Goal: Information Seeking & Learning: Learn about a topic

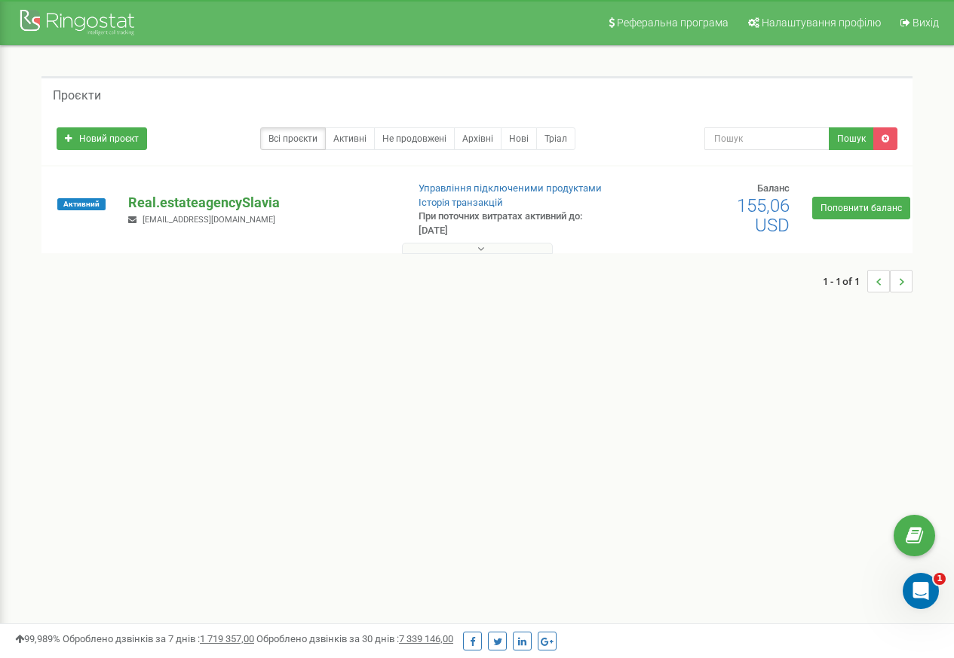
click at [206, 203] on p "Real.estateagencySlavia" at bounding box center [260, 203] width 265 height 20
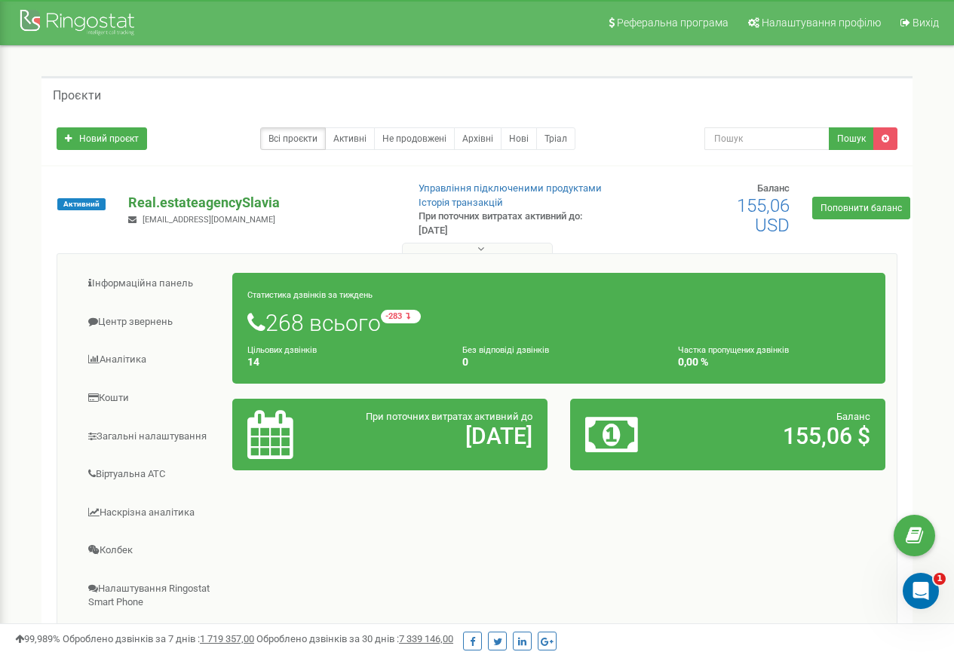
click at [170, 200] on p "Real.estateagencySlavia" at bounding box center [260, 203] width 265 height 20
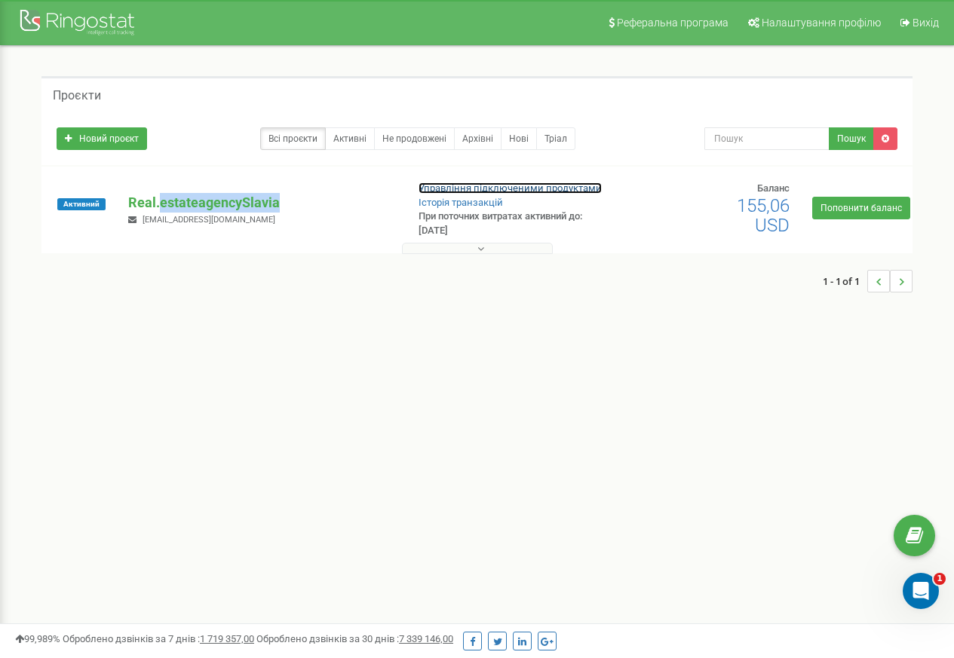
click at [509, 188] on link "Управління підключеними продуктами" at bounding box center [509, 187] width 183 height 11
click at [206, 201] on p "Real.estateagencySlavia" at bounding box center [260, 203] width 265 height 20
click at [78, 204] on span "Активний" at bounding box center [81, 204] width 48 height 12
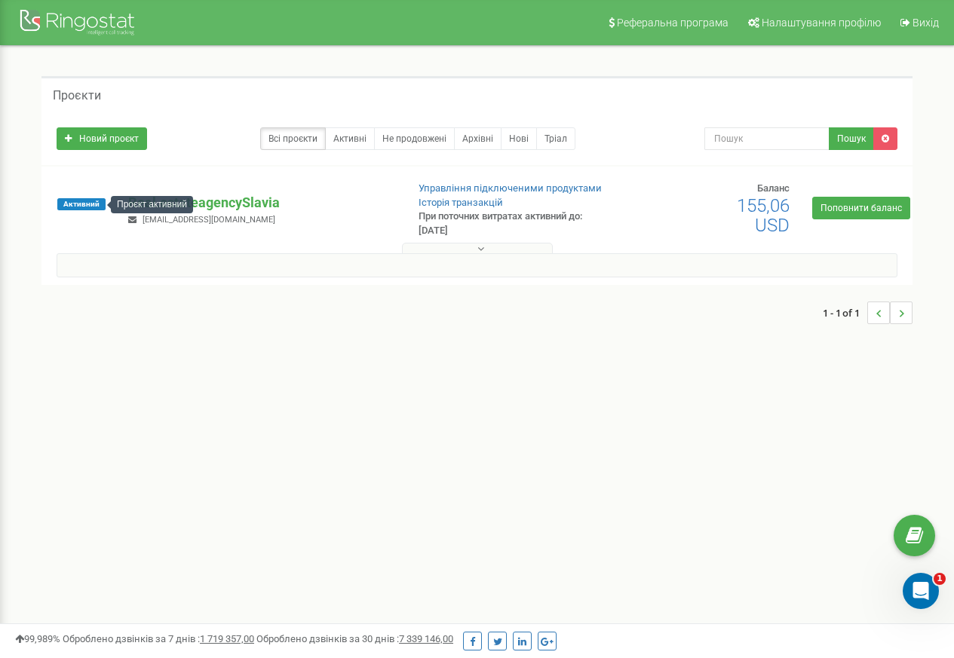
click at [430, 249] on button at bounding box center [477, 248] width 151 height 11
click at [76, 23] on div at bounding box center [79, 24] width 121 height 36
click at [171, 203] on p "Real.estateagencySlavia" at bounding box center [260, 203] width 265 height 20
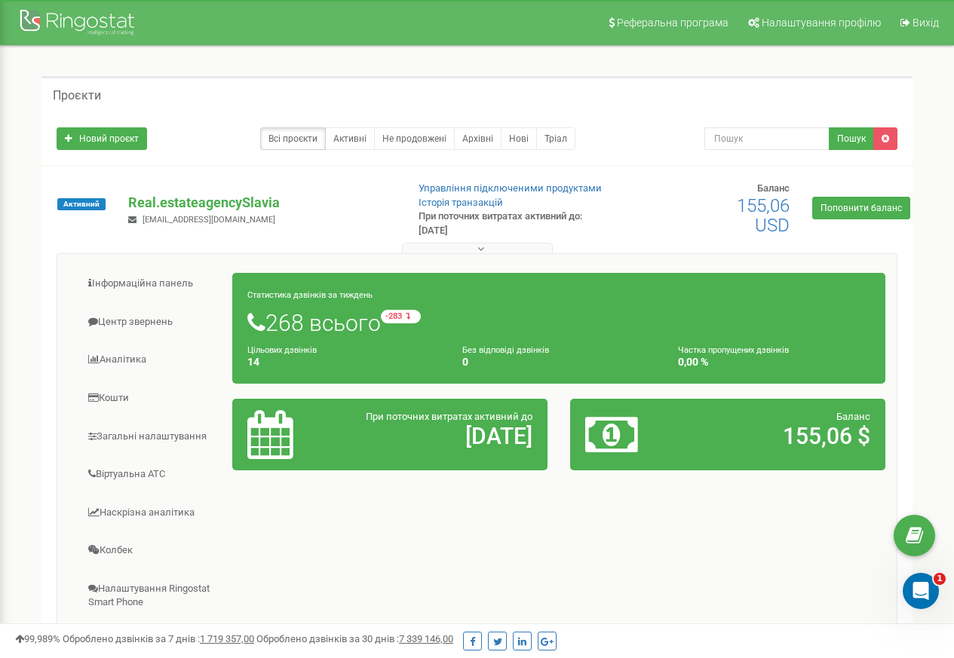
click at [458, 283] on div "Статистика дзвінків за тиждень 268 всього -283 відносно минулого тижня Цільових…" at bounding box center [558, 328] width 653 height 111
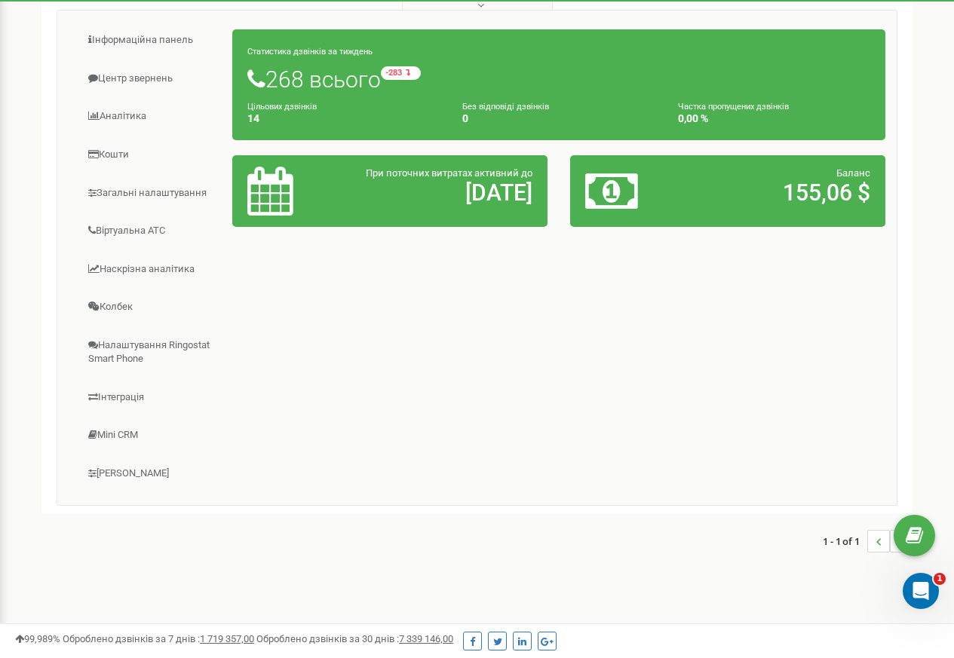
scroll to position [246, 0]
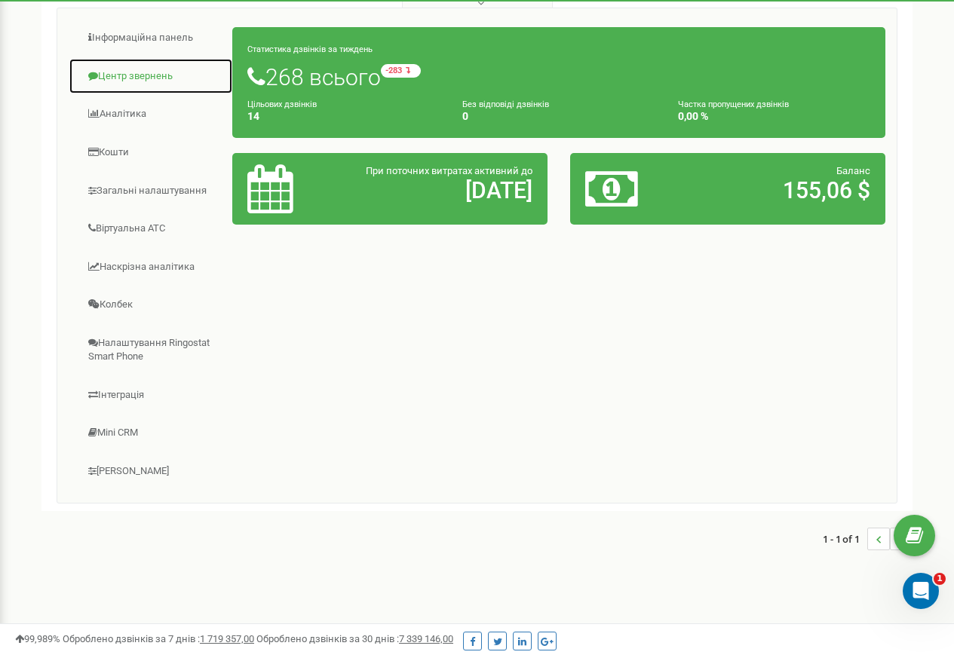
click at [106, 76] on link "Центр звернень" at bounding box center [151, 76] width 164 height 37
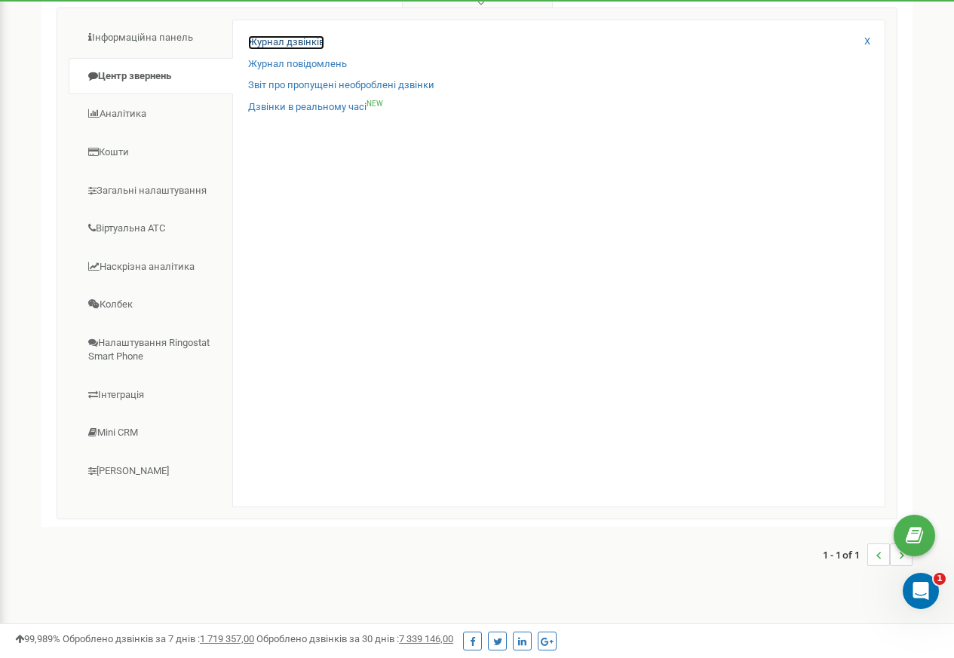
click at [257, 44] on link "Журнал дзвінків" at bounding box center [286, 42] width 76 height 14
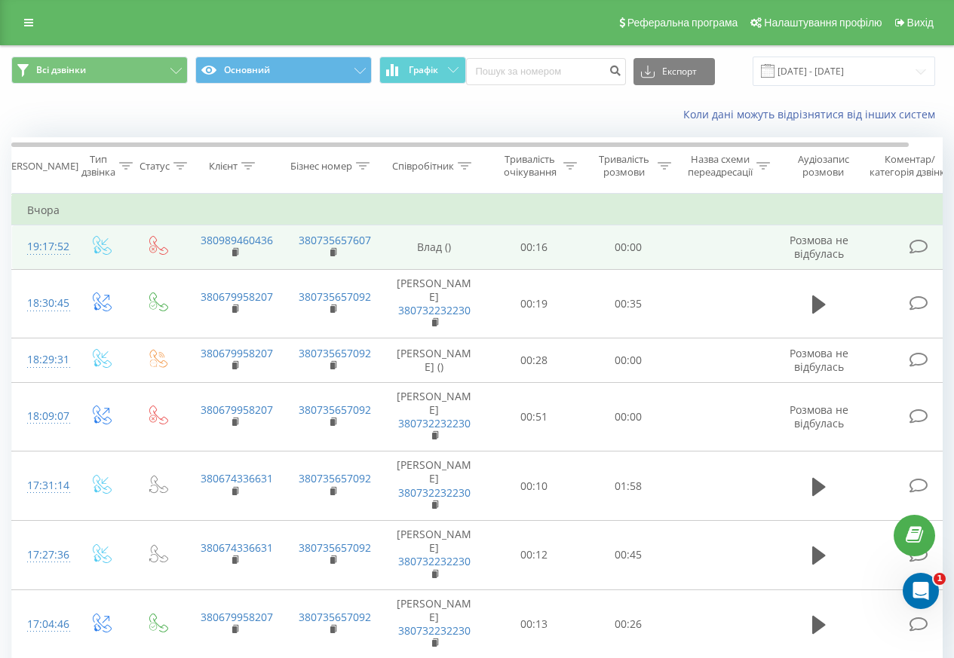
click at [47, 251] on div "19:17:52" at bounding box center [42, 246] width 30 height 29
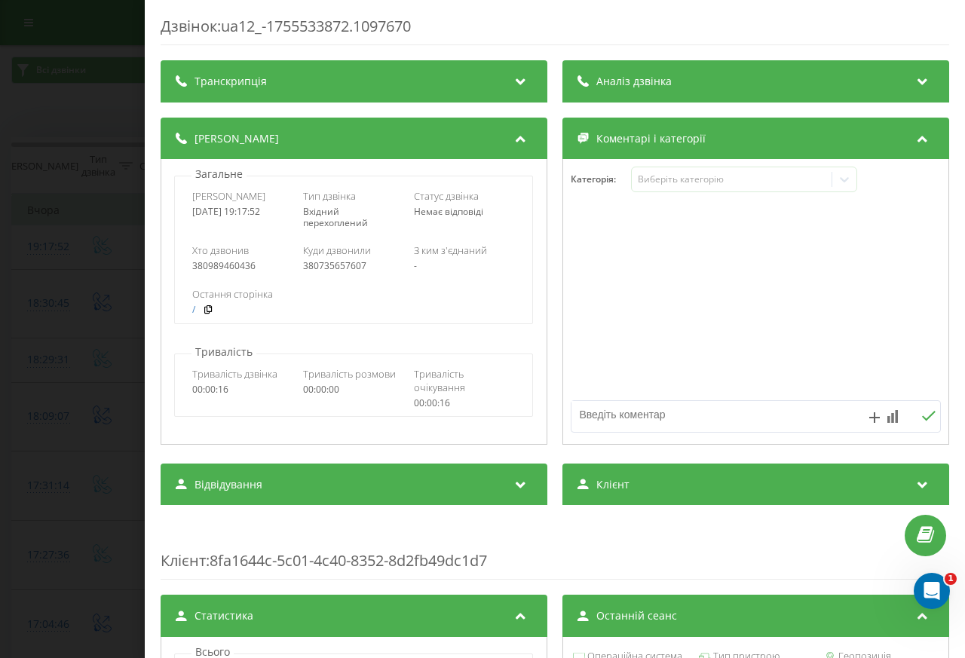
click at [642, 79] on span "Аналіз дзвінка" at bounding box center [633, 81] width 75 height 15
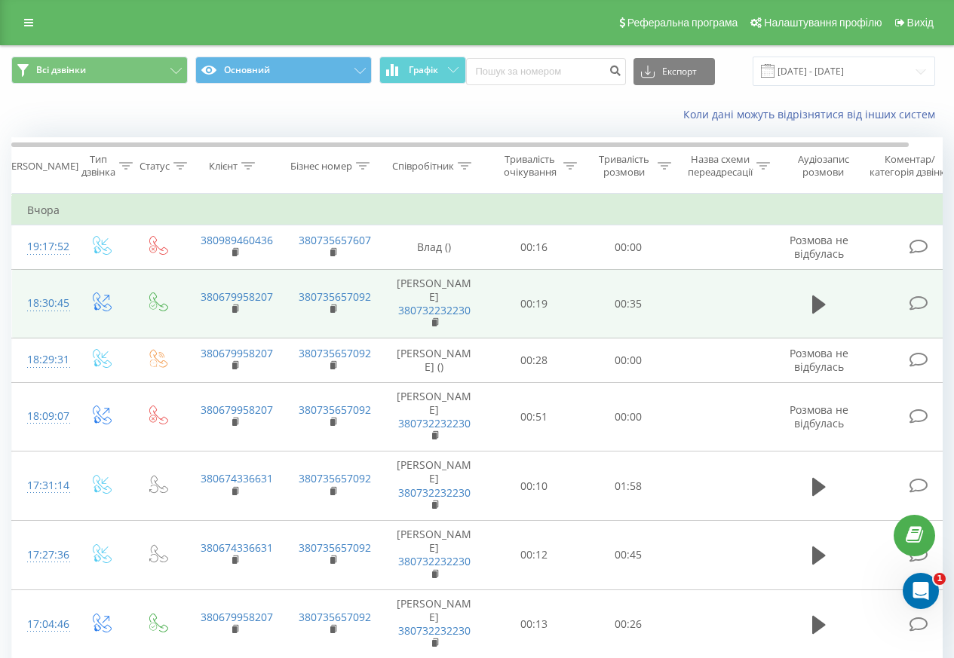
click at [47, 297] on div "18:30:45" at bounding box center [42, 303] width 30 height 29
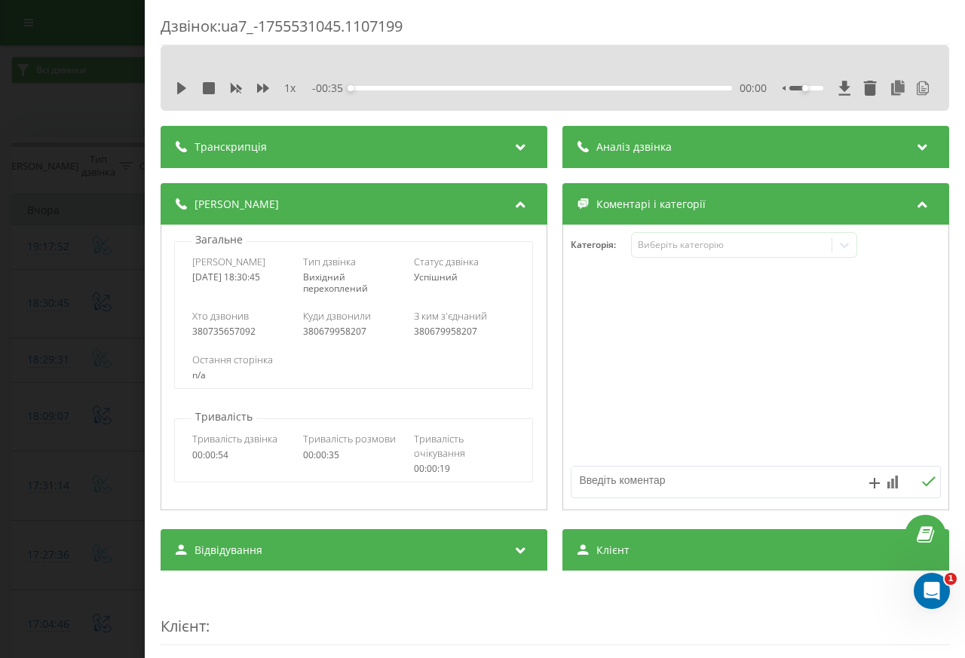
click at [619, 146] on span "Аналіз дзвінка" at bounding box center [633, 146] width 75 height 15
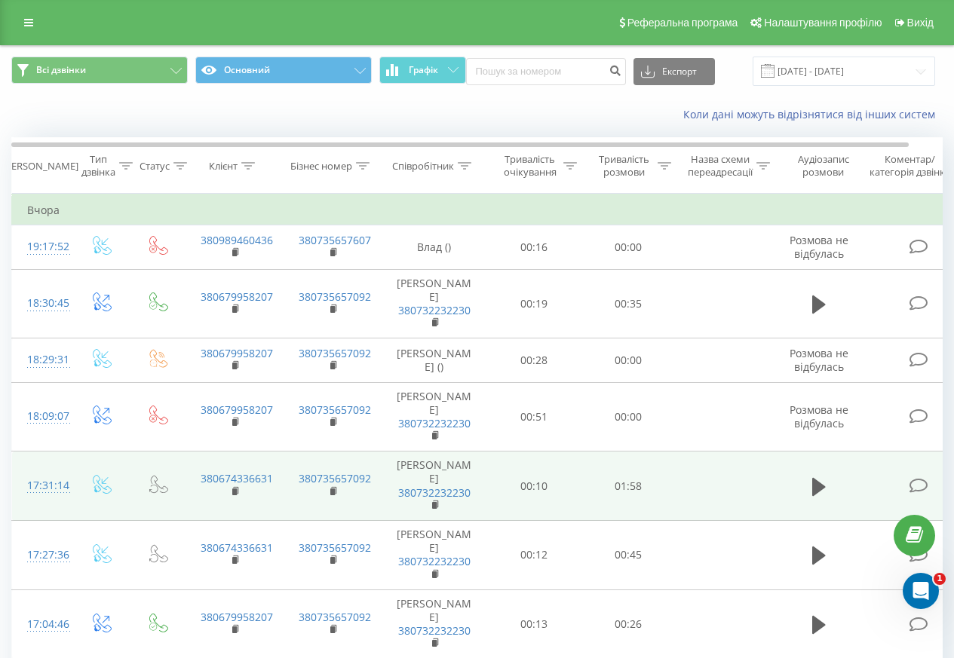
click at [44, 471] on div "17:31:14" at bounding box center [42, 485] width 30 height 29
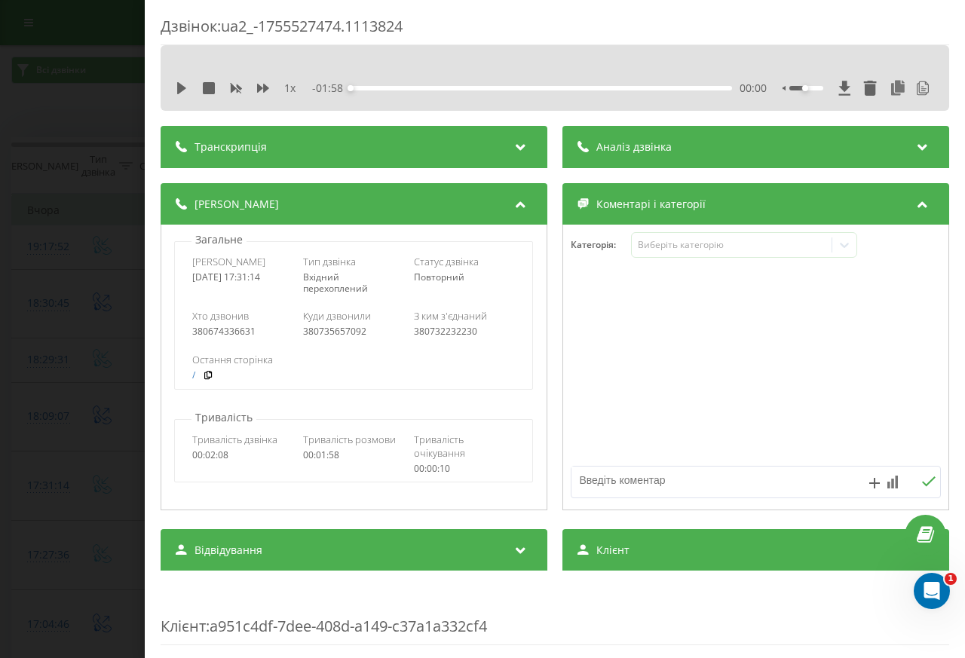
click at [619, 146] on span "Аналіз дзвінка" at bounding box center [633, 146] width 75 height 15
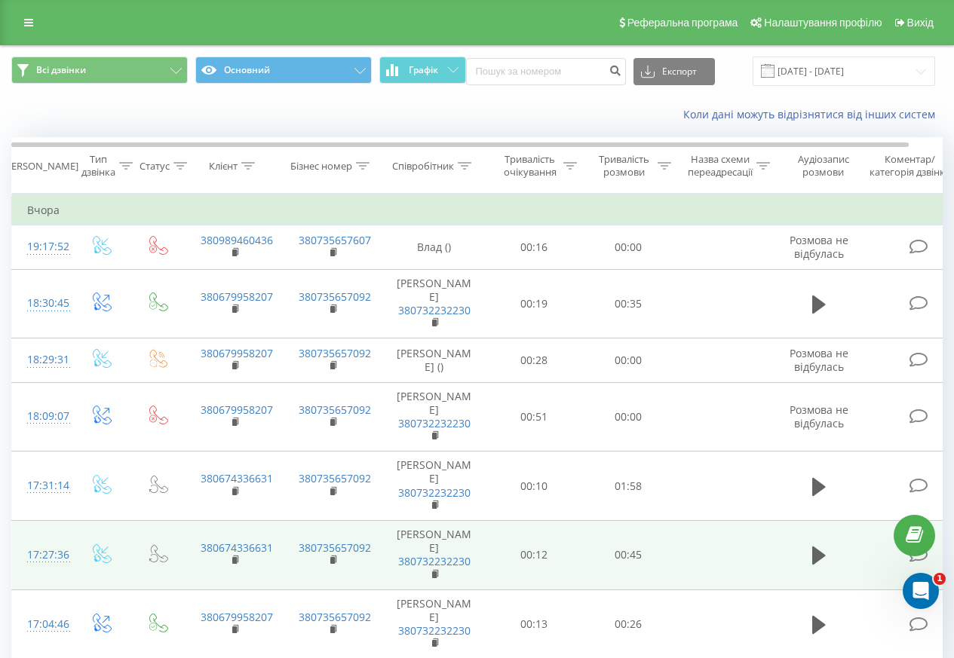
click at [43, 541] on div "17:27:36" at bounding box center [42, 555] width 30 height 29
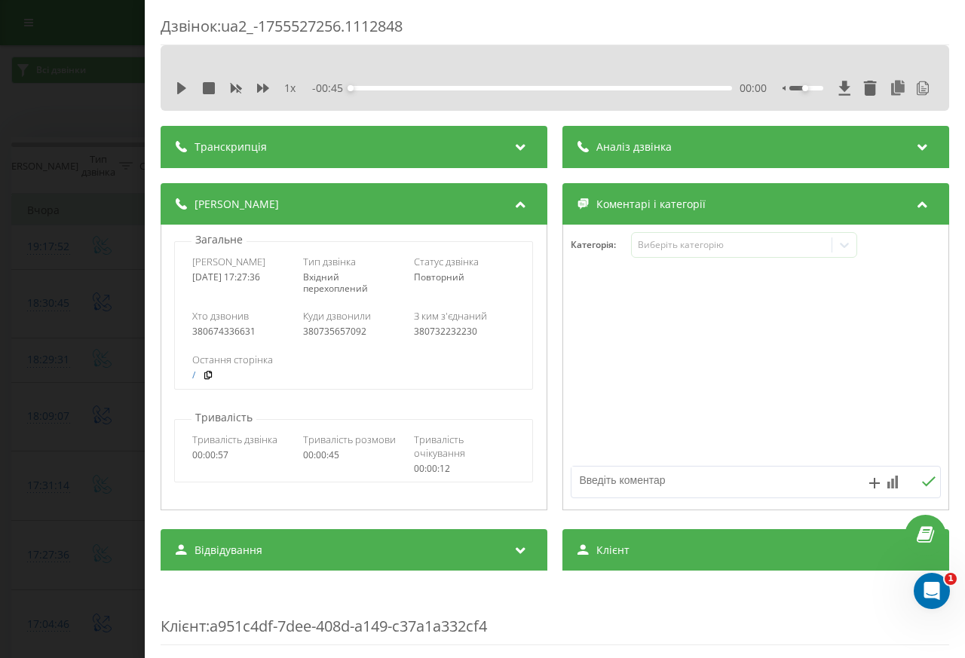
click at [619, 146] on span "Аналіз дзвінка" at bounding box center [633, 146] width 75 height 15
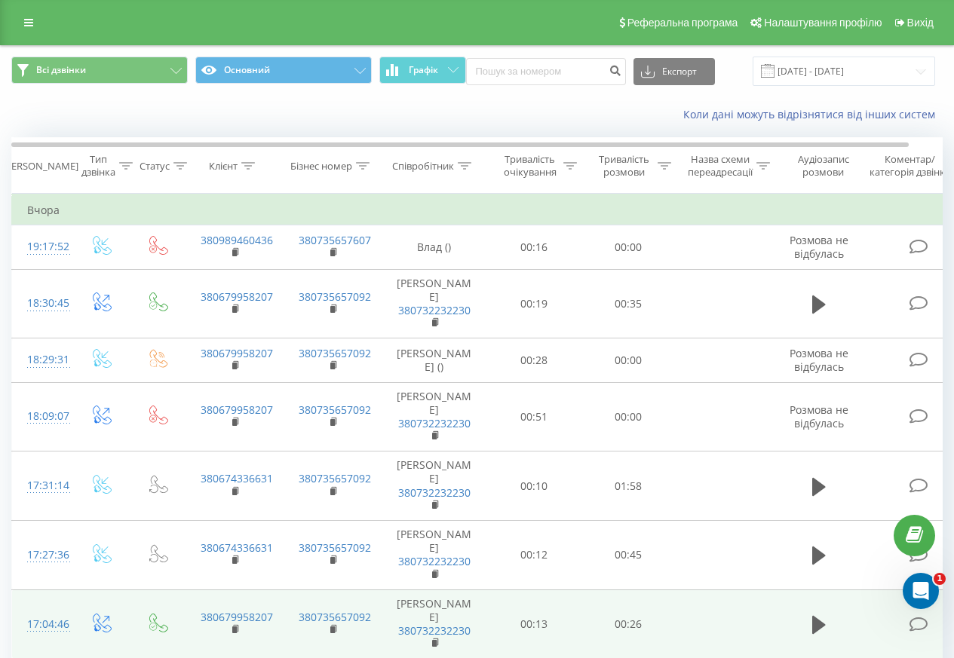
click at [45, 610] on div "17:04:46" at bounding box center [42, 624] width 30 height 29
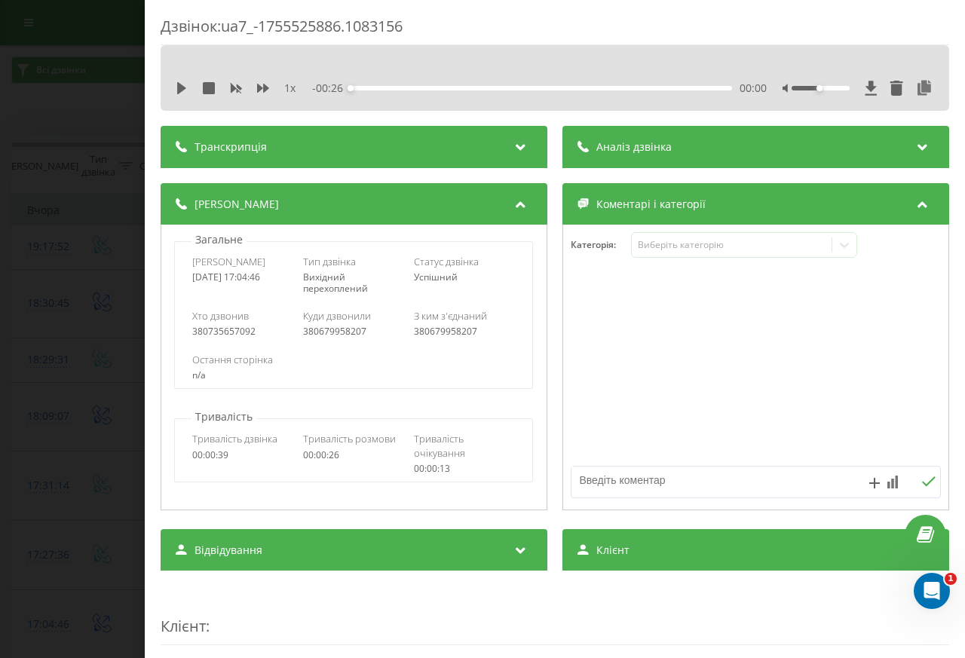
click at [619, 146] on span "Аналіз дзвінка" at bounding box center [633, 146] width 75 height 15
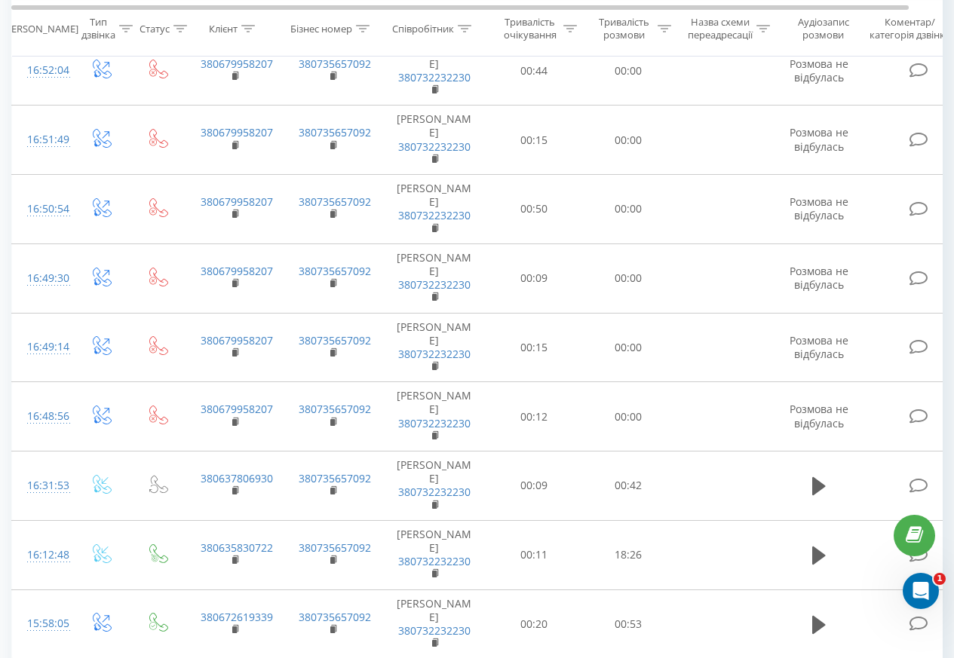
scroll to position [633, 0]
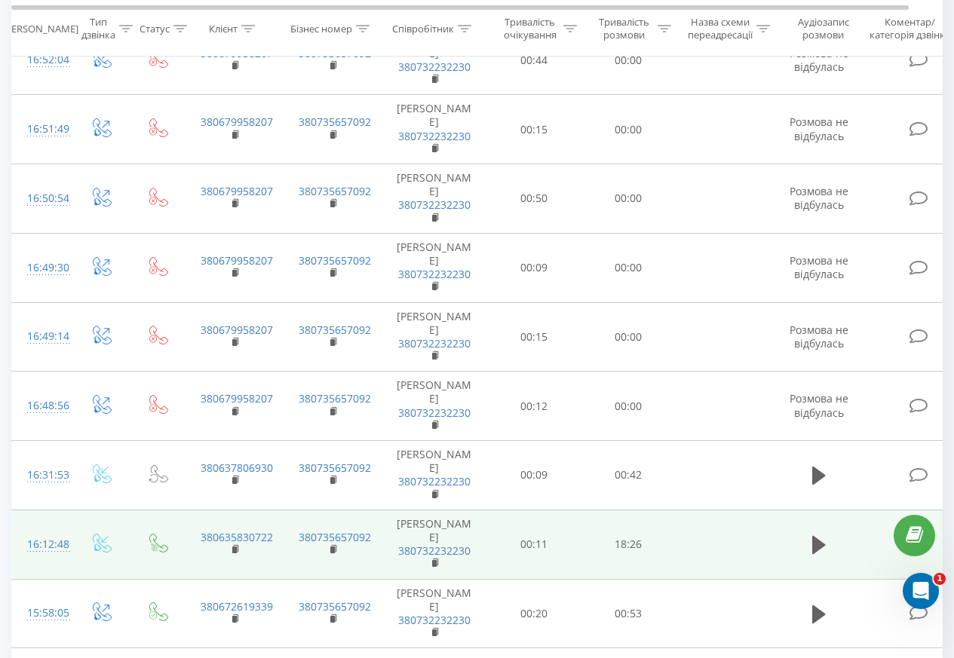
click at [45, 510] on td "16:12:48" at bounding box center [42, 544] width 60 height 69
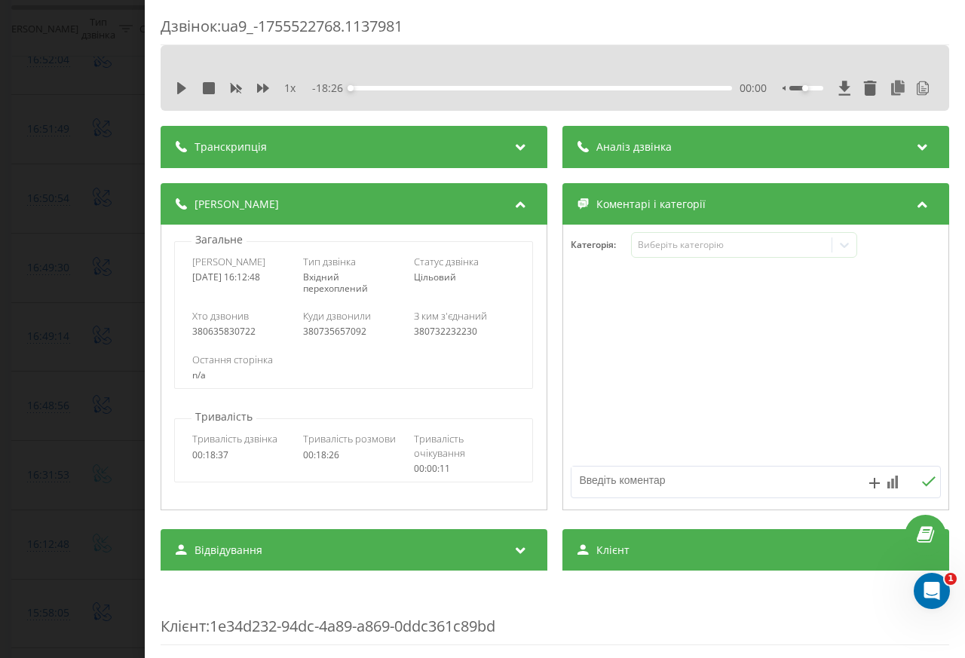
click at [619, 146] on span "Аналіз дзвінка" at bounding box center [633, 146] width 75 height 15
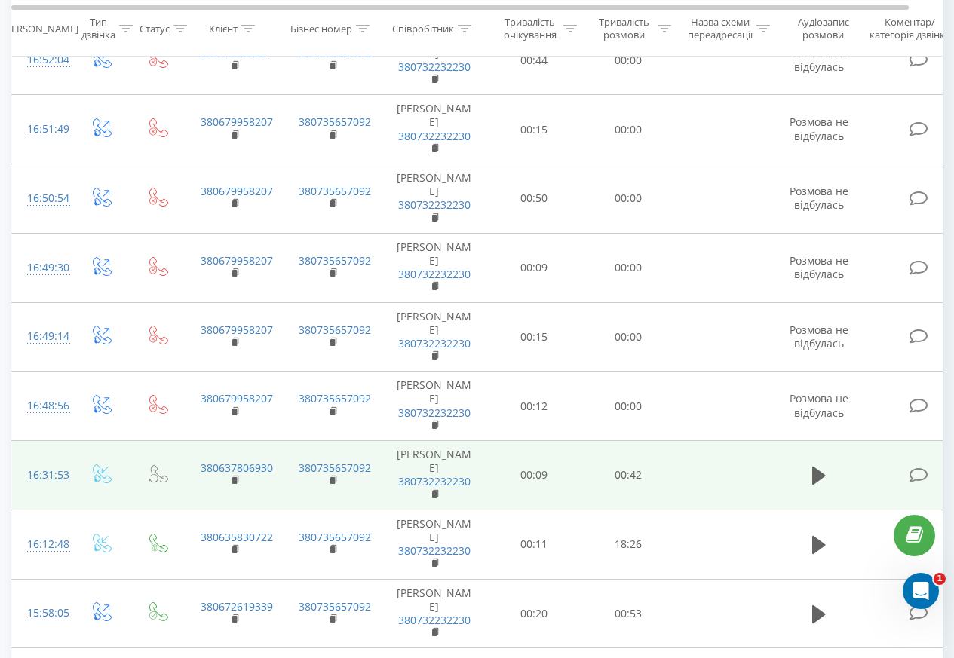
click at [45, 461] on div "16:31:53" at bounding box center [42, 475] width 30 height 29
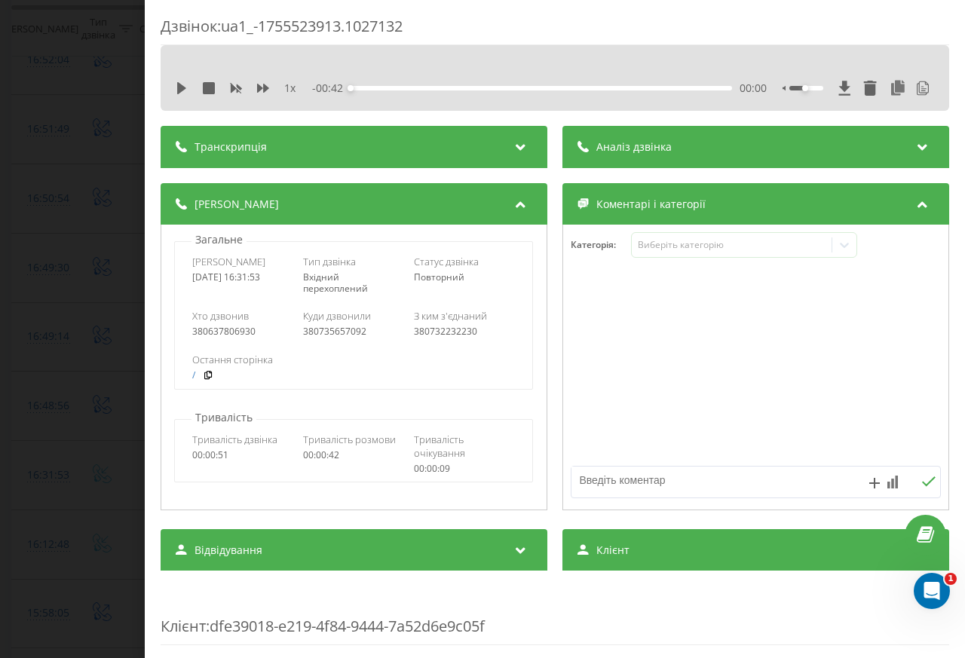
click at [619, 144] on span "Аналіз дзвінка" at bounding box center [633, 146] width 75 height 15
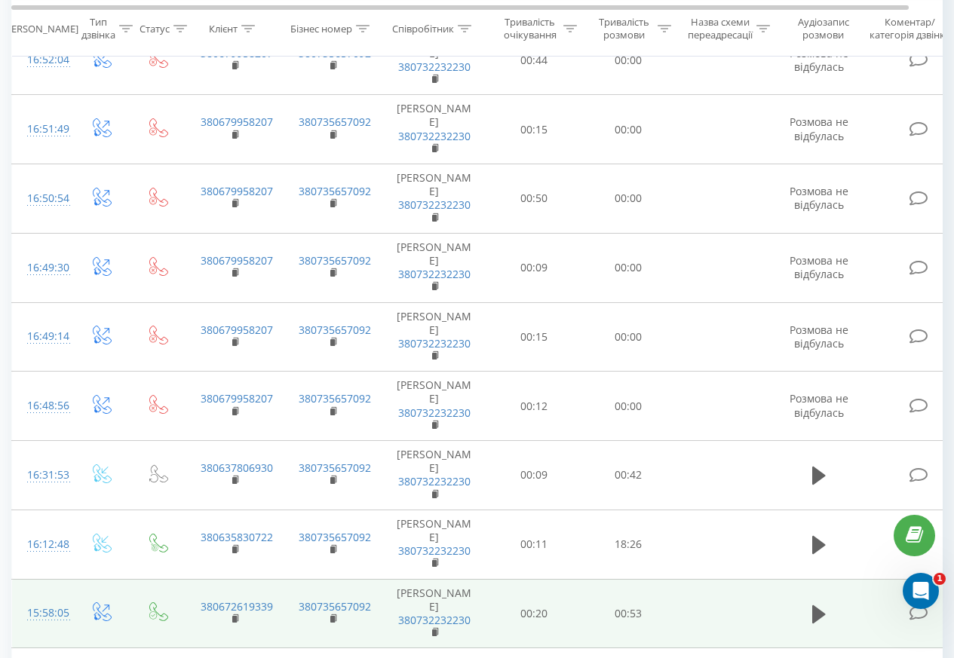
click at [45, 599] on div "15:58:05" at bounding box center [42, 613] width 30 height 29
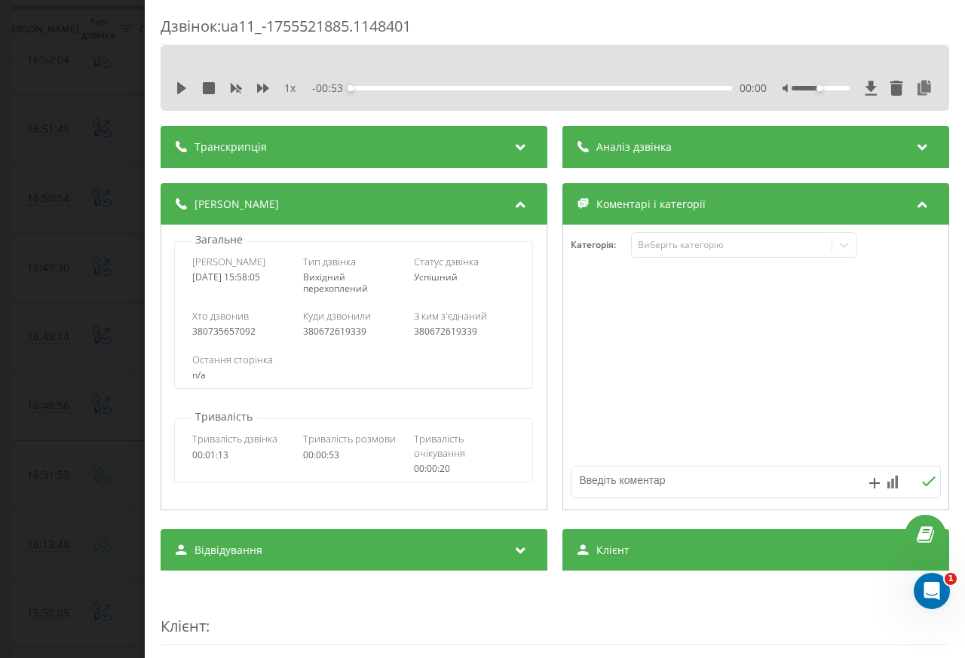
click at [660, 154] on span "Аналіз дзвінка" at bounding box center [633, 146] width 75 height 15
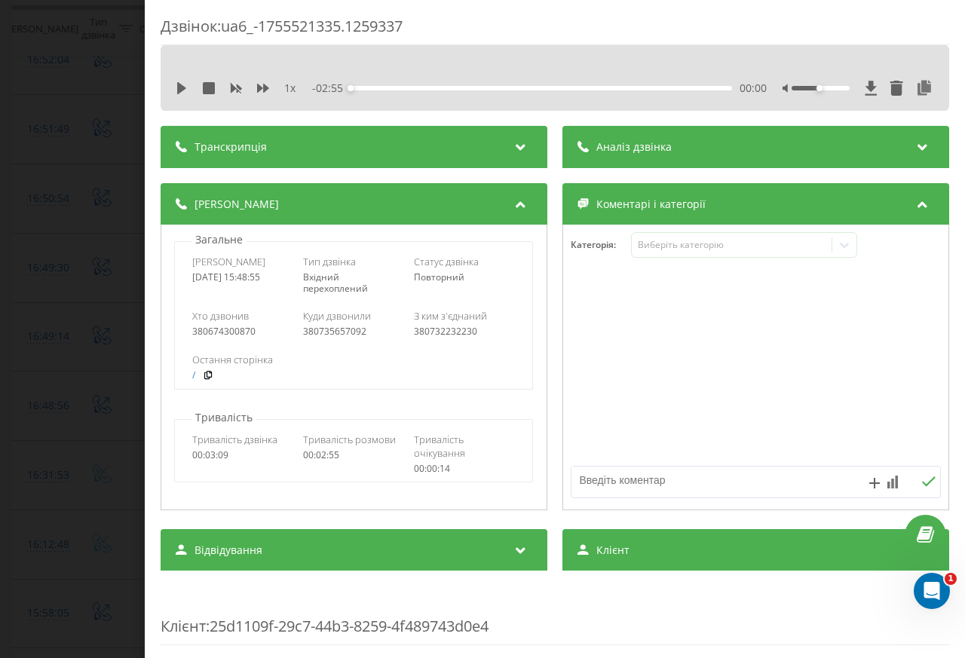
click at [658, 83] on div "- 02:55 00:00 00:00" at bounding box center [539, 88] width 455 height 15
click at [917, 146] on icon at bounding box center [923, 144] width 18 height 15
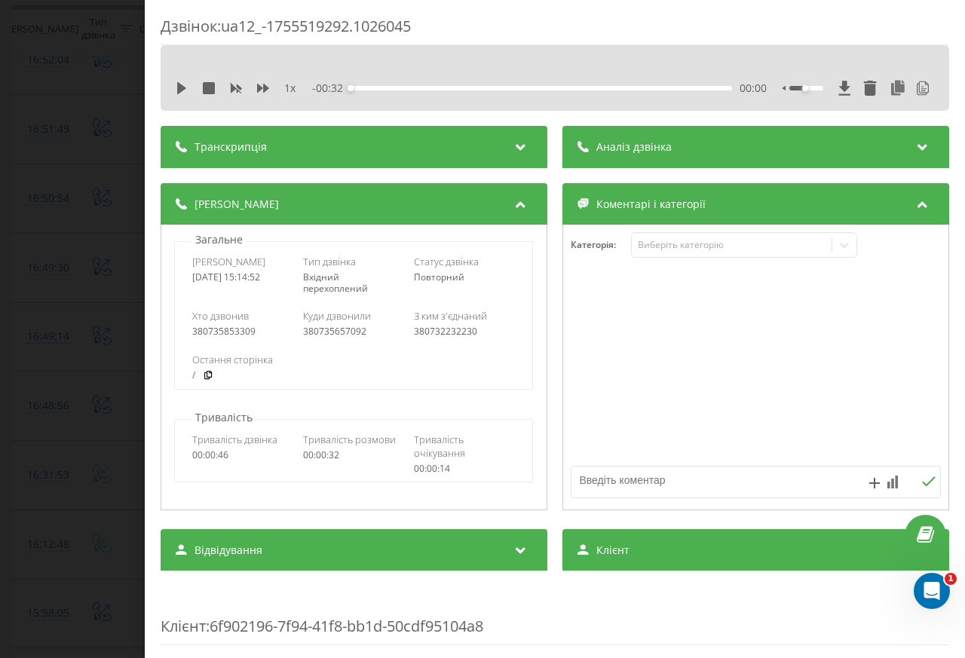
click at [619, 84] on div "- 00:32 00:00 00:00" at bounding box center [539, 88] width 455 height 15
click at [916, 144] on icon at bounding box center [923, 144] width 18 height 15
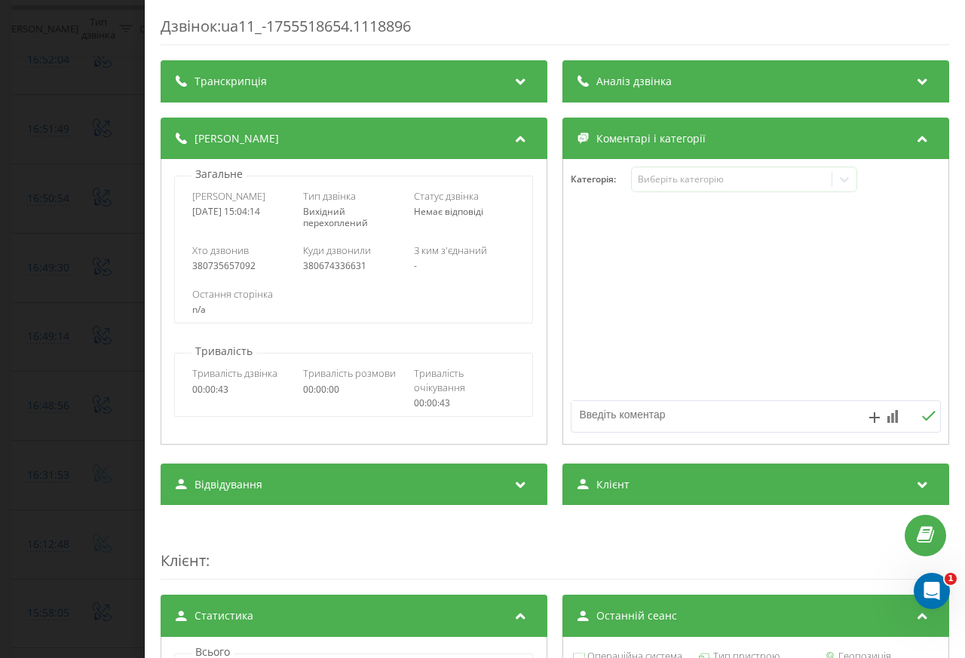
click at [621, 82] on span "Аналіз дзвінка" at bounding box center [633, 81] width 75 height 15
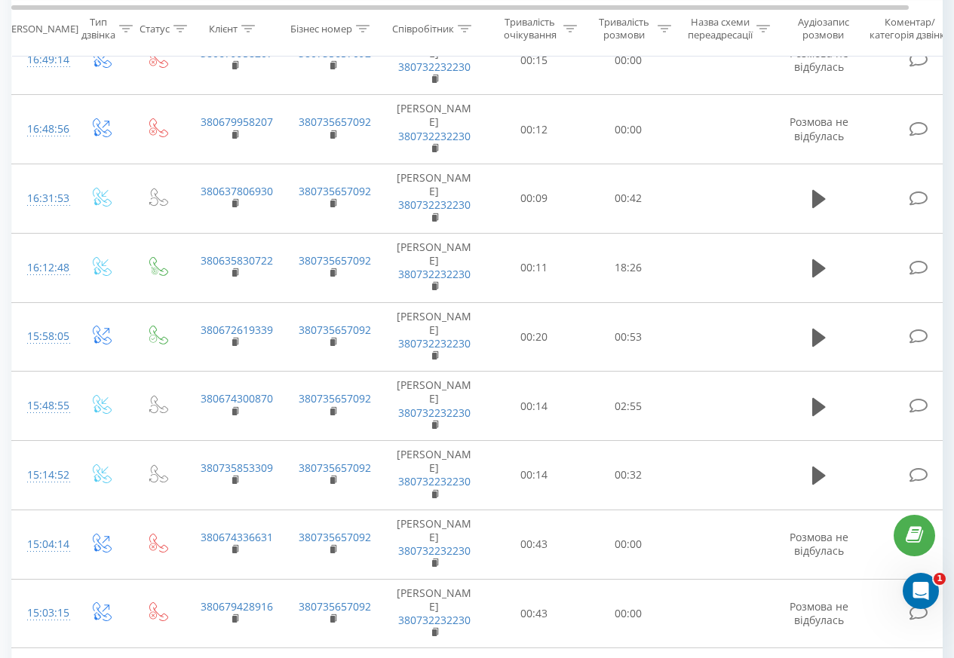
scroll to position [961, 0]
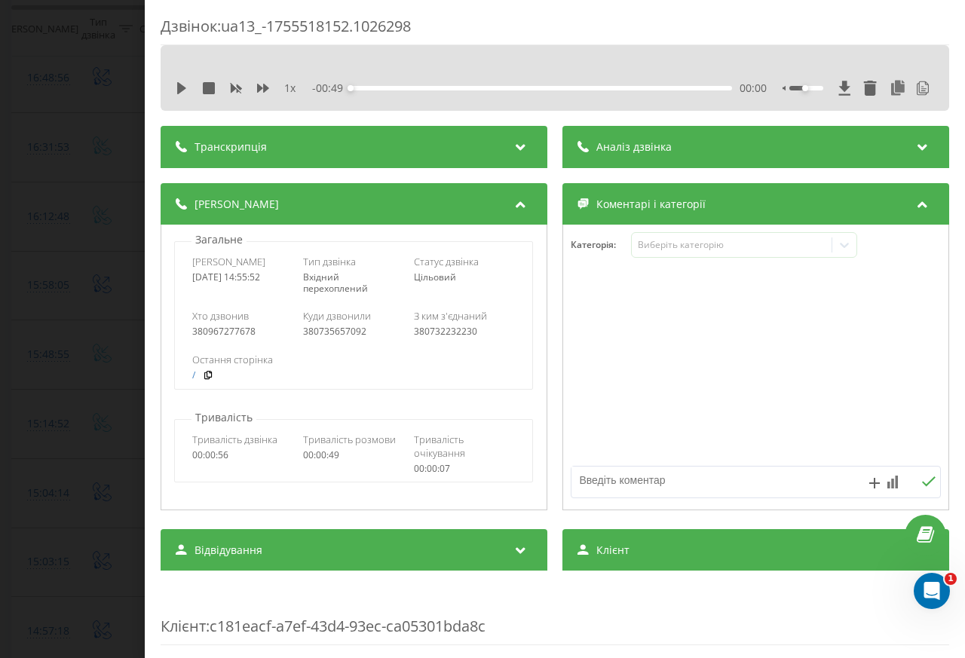
click at [616, 83] on div "- 00:49 00:00 00:00" at bounding box center [539, 88] width 455 height 15
click at [917, 146] on icon at bounding box center [923, 144] width 18 height 15
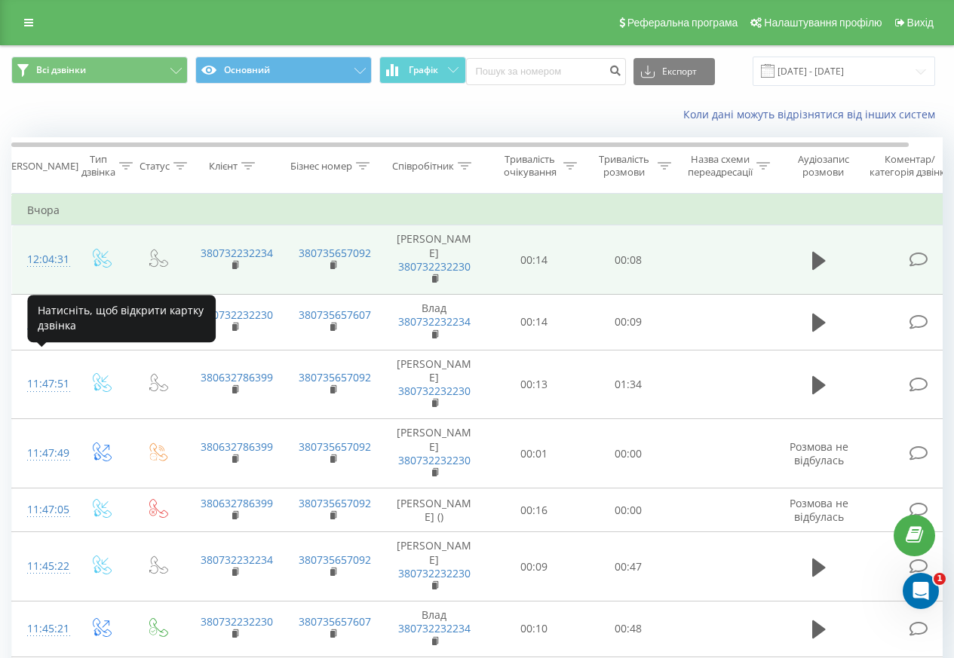
click at [48, 250] on div "12:04:31" at bounding box center [42, 259] width 30 height 29
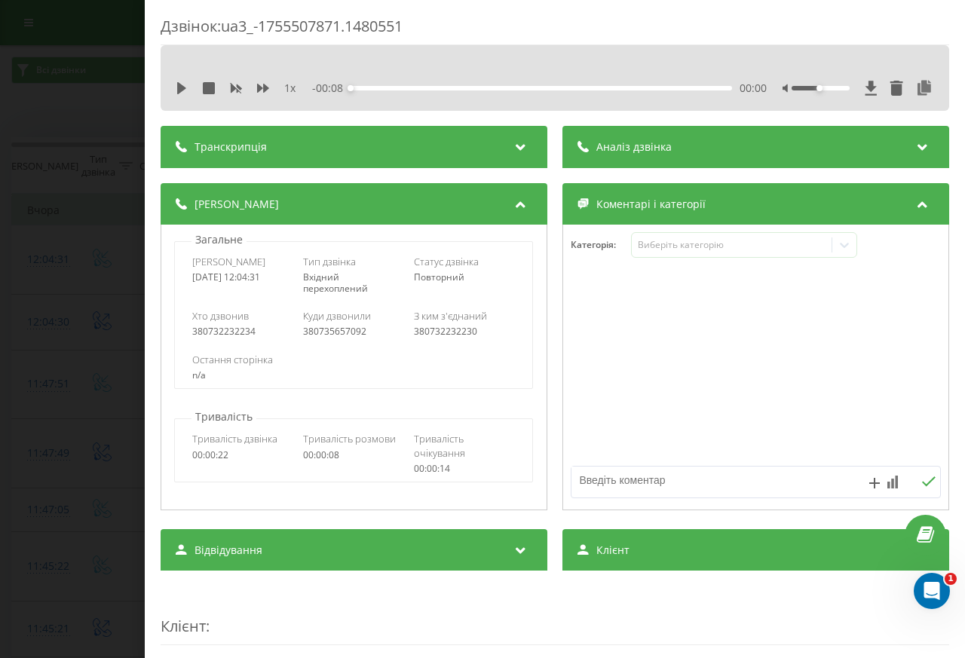
click at [555, 83] on div "- 00:08 00:00 00:00" at bounding box center [539, 88] width 455 height 15
click at [631, 147] on span "Аналіз дзвінка" at bounding box center [633, 146] width 75 height 15
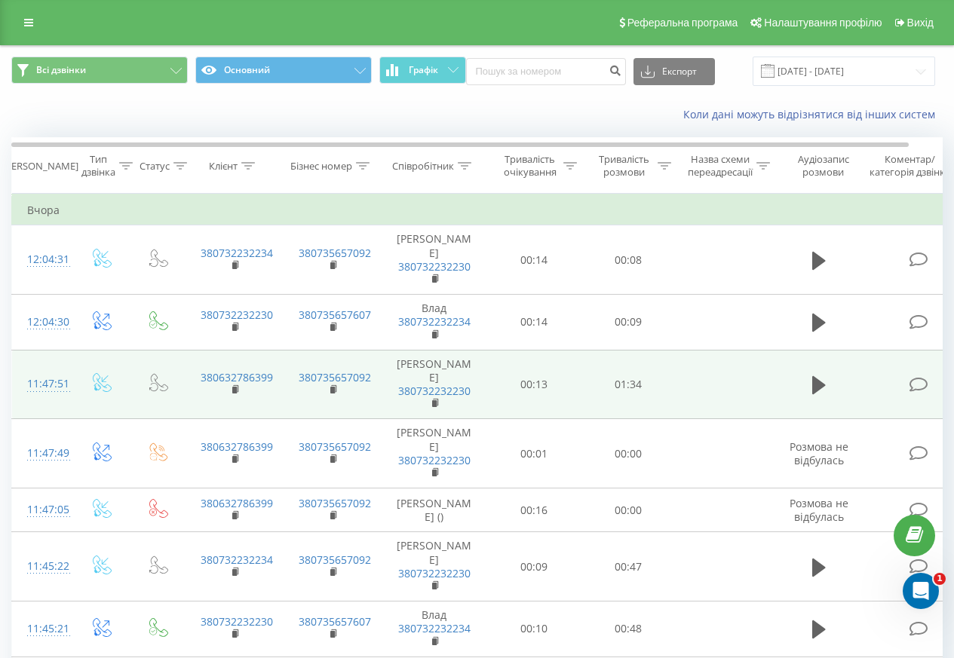
click at [49, 369] on div "11:47:51" at bounding box center [42, 383] width 30 height 29
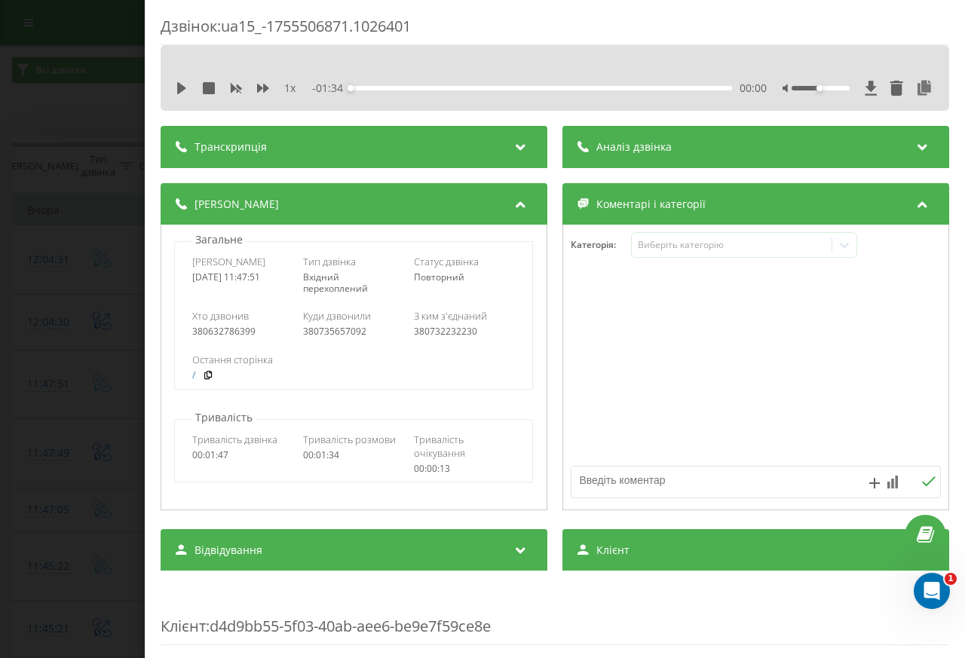
click at [636, 81] on div "- 01:34 00:00 00:00" at bounding box center [539, 88] width 455 height 15
click at [633, 143] on span "Аналіз дзвінка" at bounding box center [633, 146] width 75 height 15
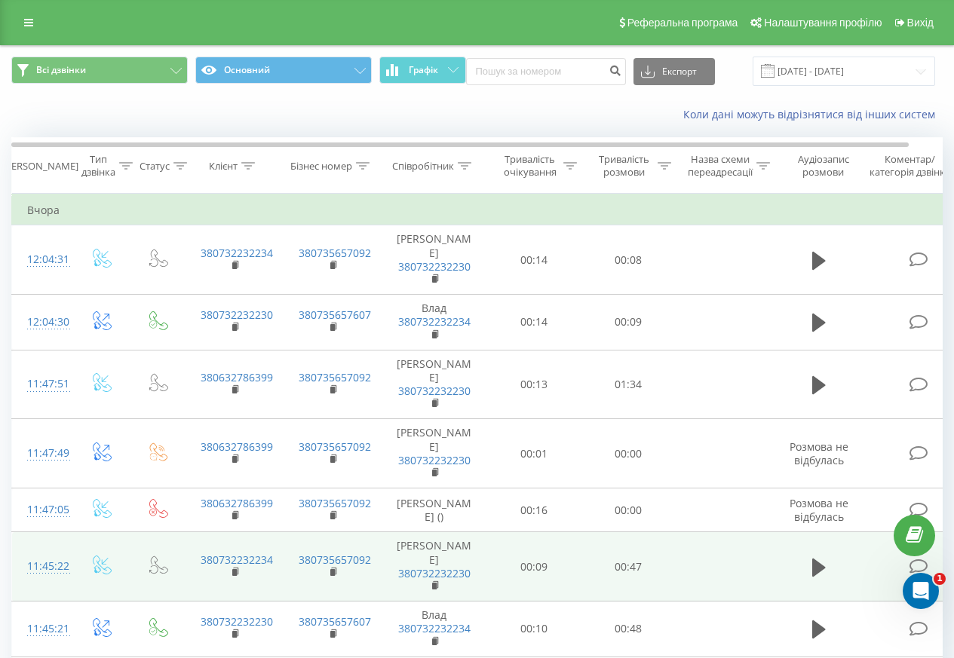
click at [48, 552] on div "11:45:22" at bounding box center [42, 566] width 30 height 29
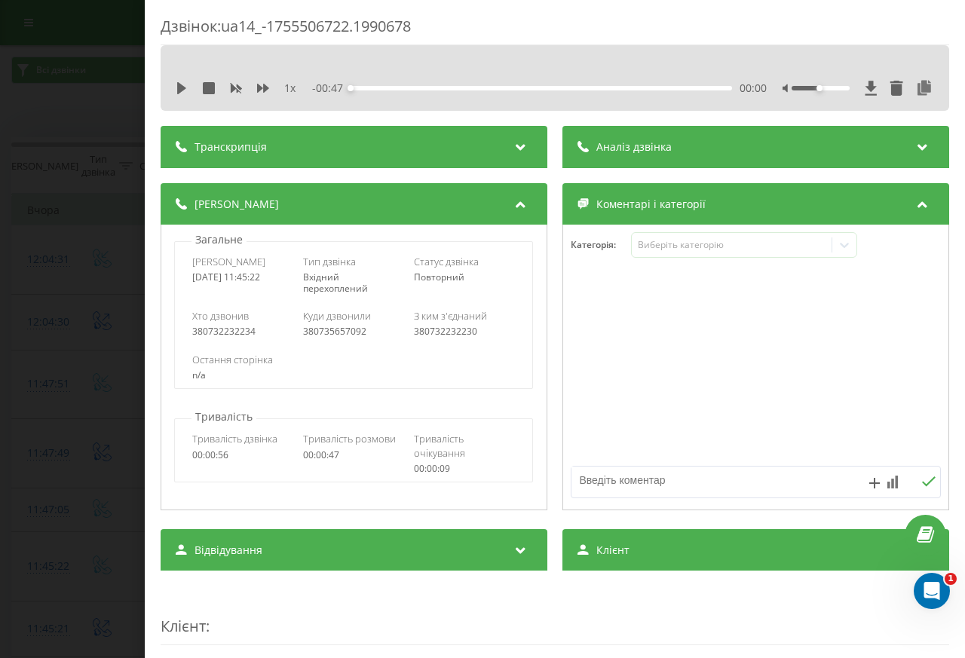
click at [633, 83] on div "- 00:47 00:00 00:00" at bounding box center [539, 88] width 455 height 15
click at [634, 144] on span "Аналіз дзвінка" at bounding box center [633, 146] width 75 height 15
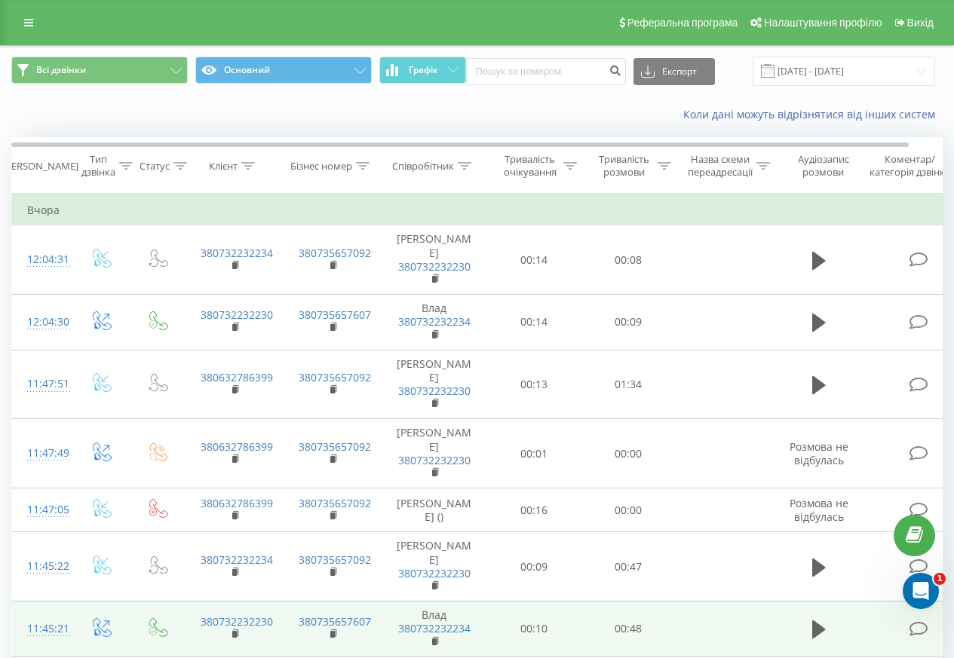
click at [49, 602] on td "11:45:21" at bounding box center [42, 630] width 60 height 56
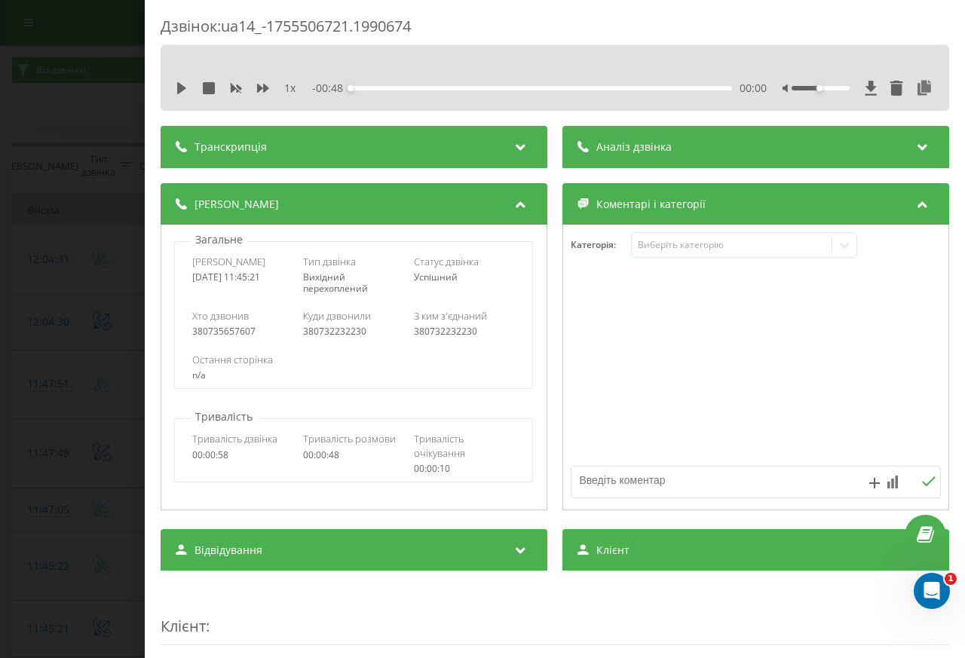
click at [630, 82] on div "- 00:48 00:00 00:00" at bounding box center [539, 88] width 455 height 15
click at [634, 143] on span "Аналіз дзвінка" at bounding box center [633, 146] width 75 height 15
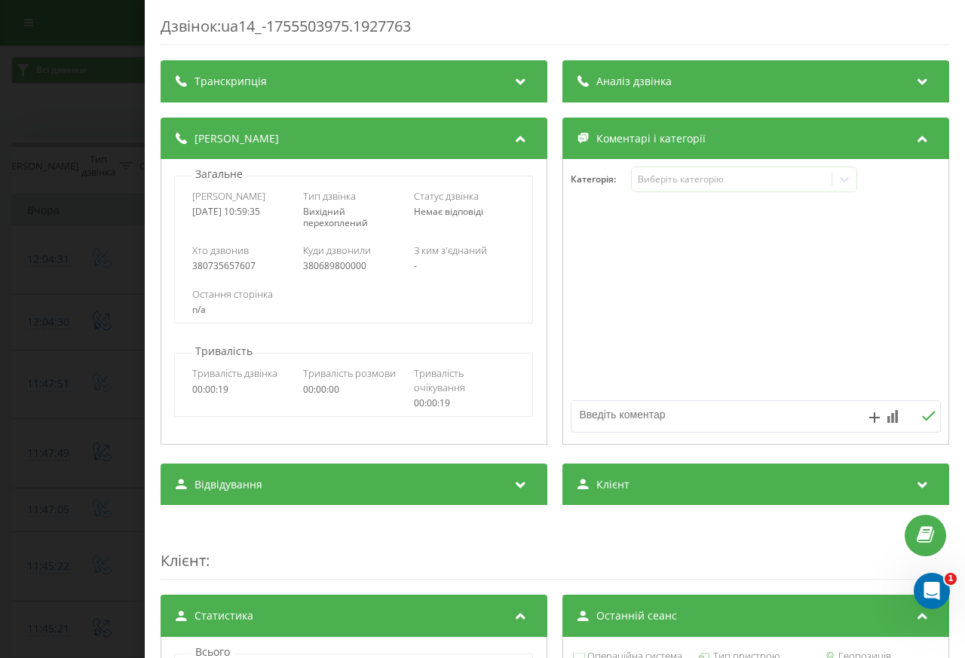
click at [632, 83] on span "Аналіз дзвінка" at bounding box center [633, 81] width 75 height 15
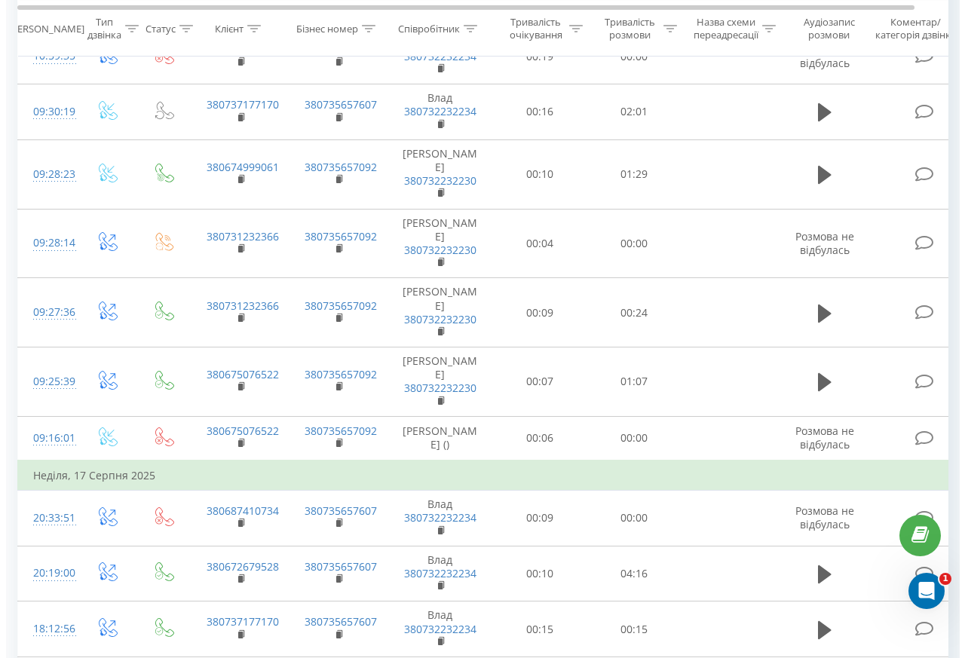
scroll to position [633, 0]
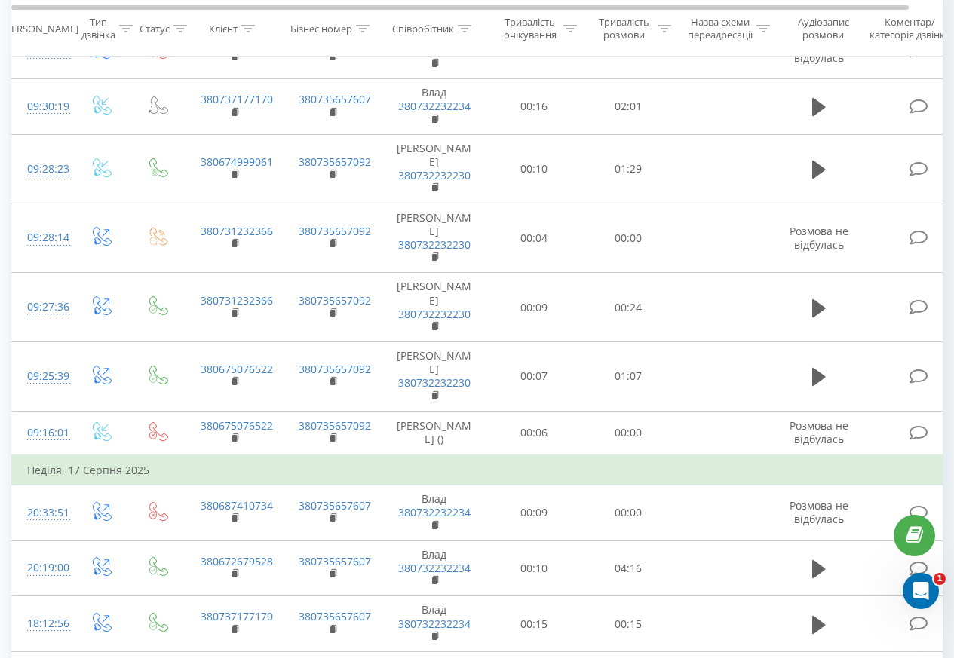
click at [47, 35] on div "[PERSON_NAME]" at bounding box center [40, 28] width 76 height 13
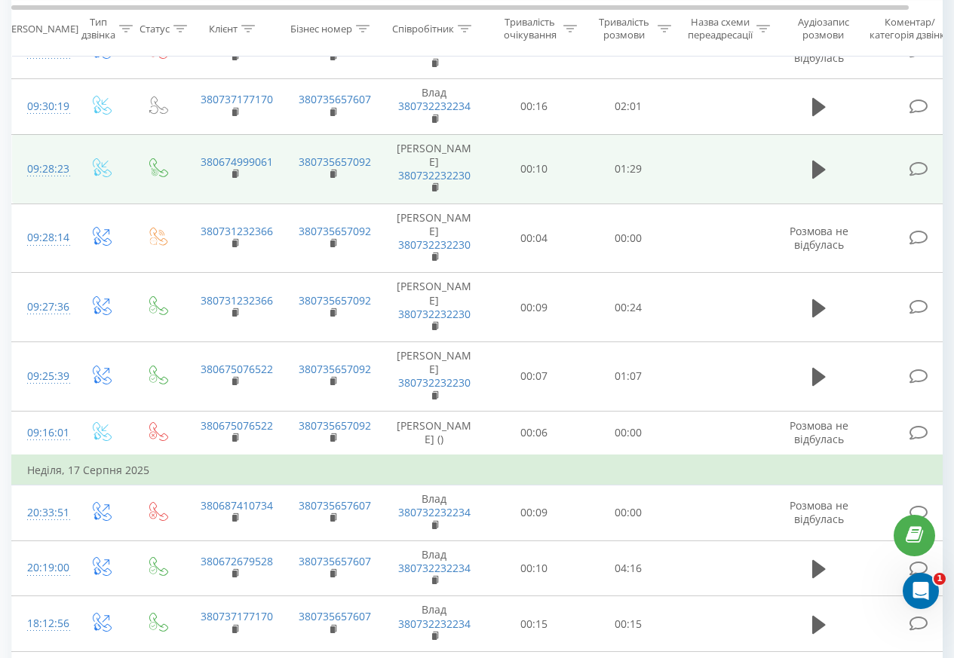
click at [50, 155] on div "09:28:23" at bounding box center [42, 169] width 30 height 29
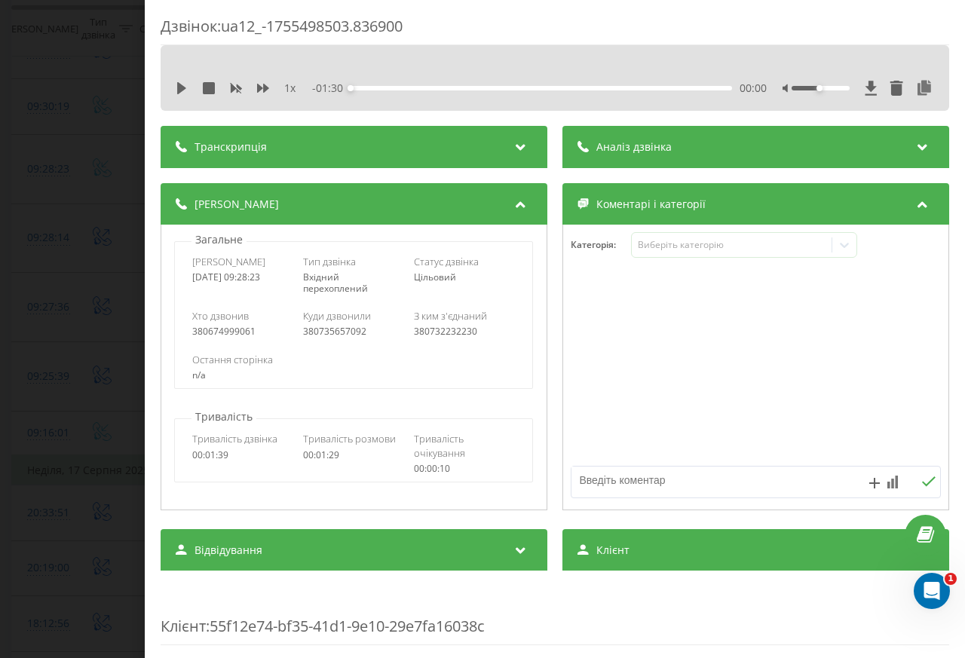
click at [631, 82] on div "- 01:30 00:00 00:00" at bounding box center [539, 88] width 455 height 15
click at [634, 142] on span "Аналіз дзвінка" at bounding box center [633, 146] width 75 height 15
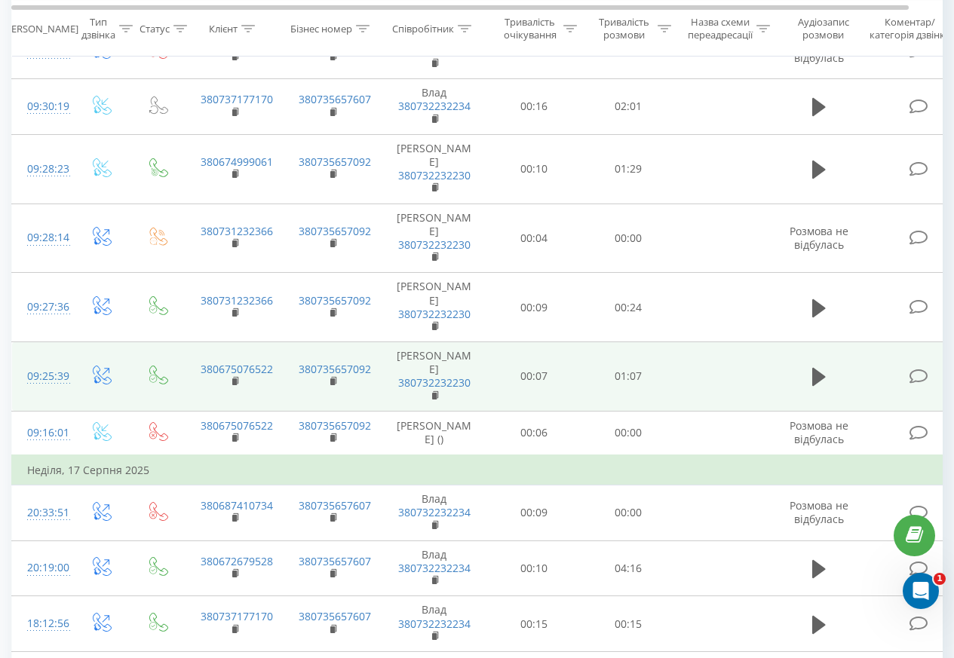
click at [47, 362] on div "09:25:39" at bounding box center [42, 376] width 30 height 29
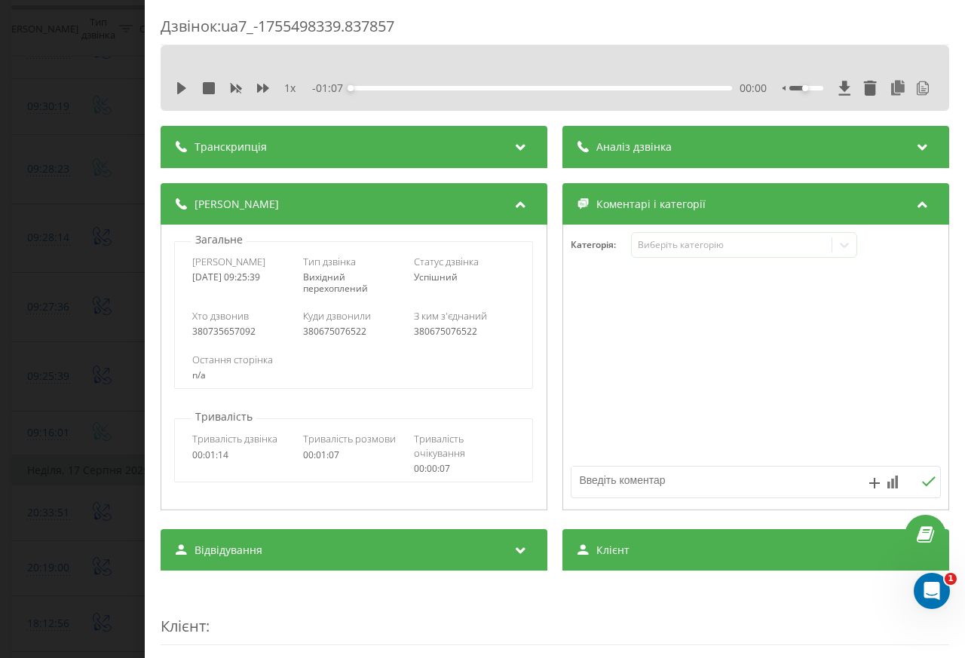
click at [633, 83] on div "- 01:07 00:00 00:00" at bounding box center [539, 88] width 455 height 15
click at [634, 143] on span "Аналіз дзвінка" at bounding box center [633, 146] width 75 height 15
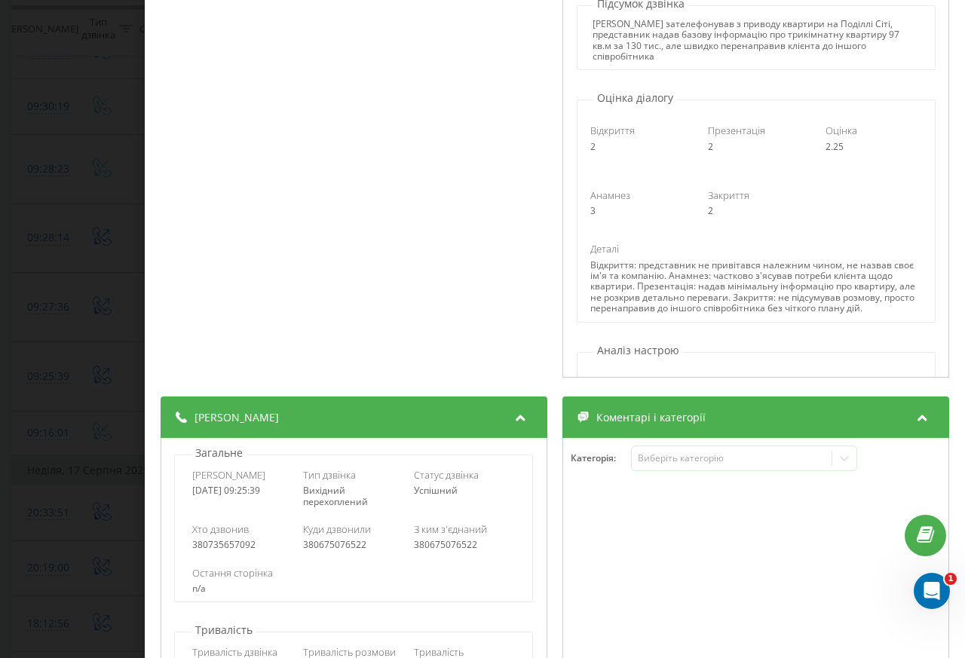
scroll to position [452, 0]
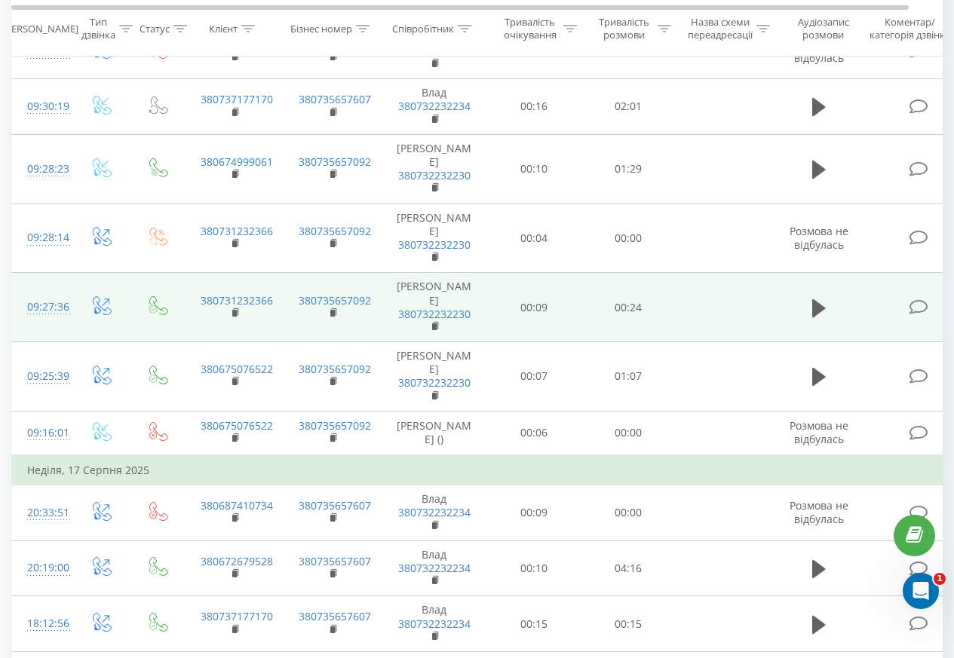
click at [47, 293] on div "09:27:36" at bounding box center [42, 307] width 30 height 29
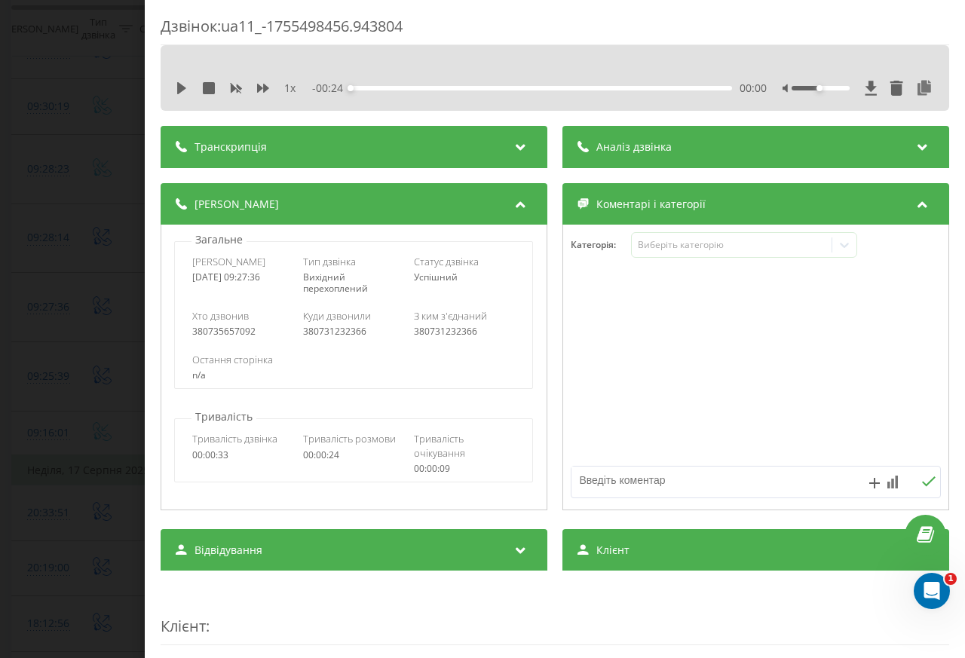
click at [635, 81] on div "- 00:24 00:00 00:00" at bounding box center [539, 88] width 455 height 15
click at [634, 143] on span "Аналіз дзвінка" at bounding box center [633, 146] width 75 height 15
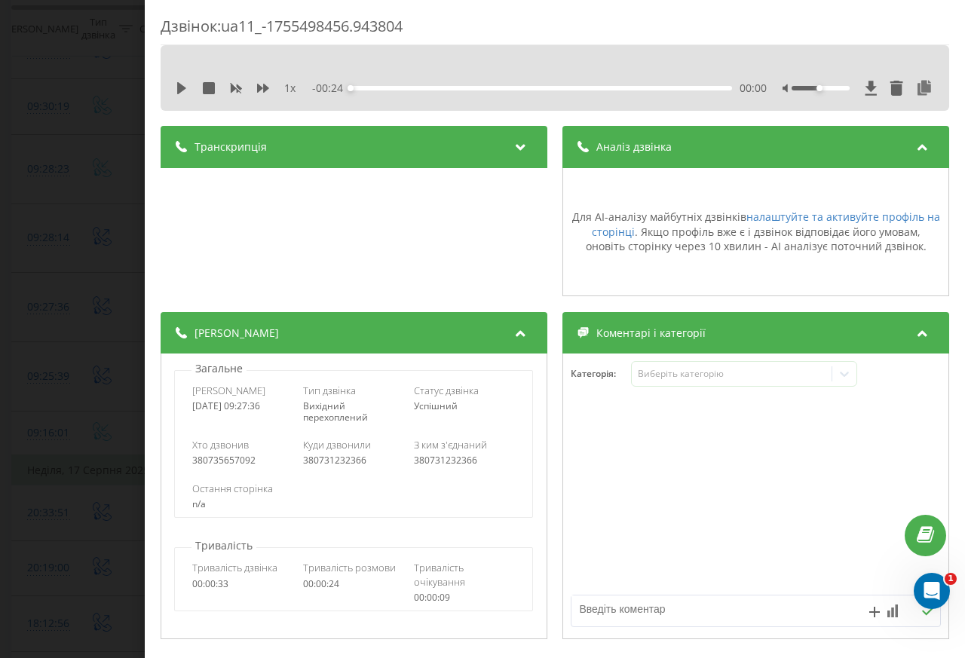
click at [47, 467] on div "Дзвінок : ua11_-1755498456.943804 1 x - 00:24 00:00 00:00 Транскрипція Для AI-а…" at bounding box center [482, 329] width 965 height 658
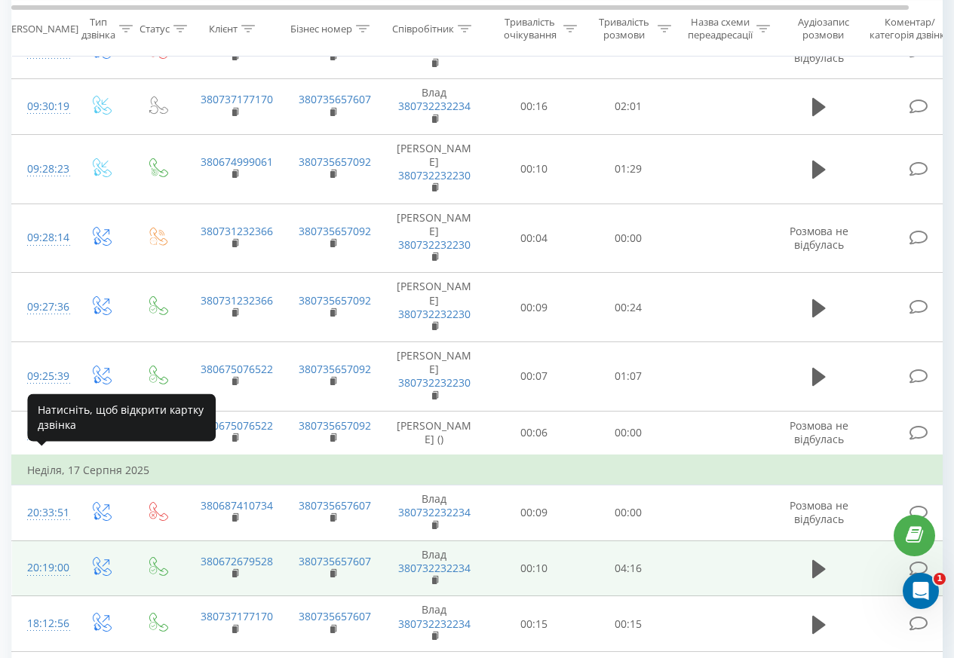
click at [43, 553] on div "20:19:00" at bounding box center [42, 567] width 30 height 29
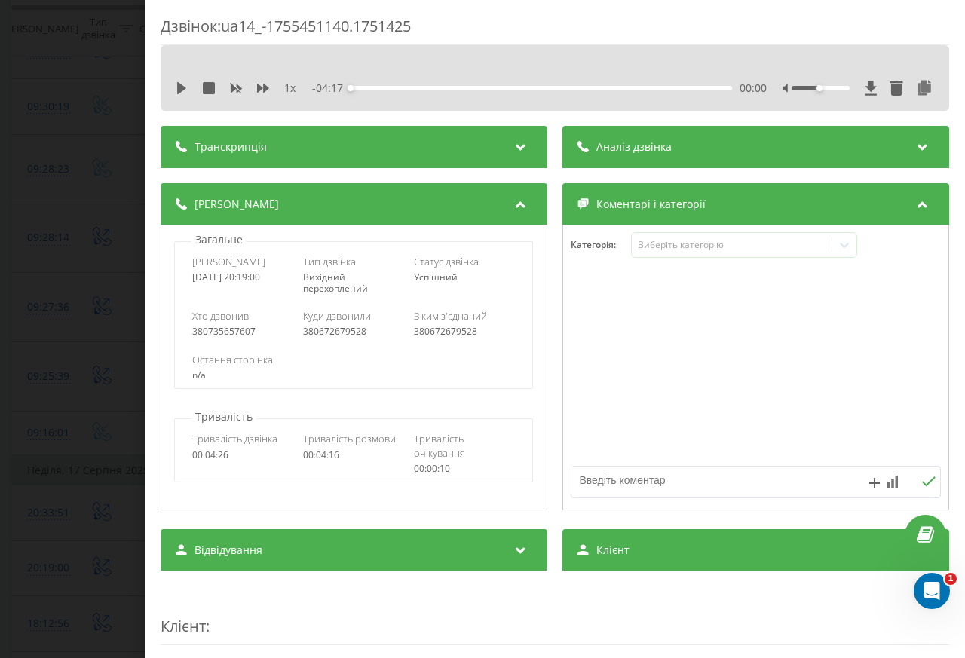
click at [630, 81] on div "- 04:17 00:00 00:00" at bounding box center [539, 88] width 455 height 15
click at [634, 143] on span "Аналіз дзвінка" at bounding box center [633, 146] width 75 height 15
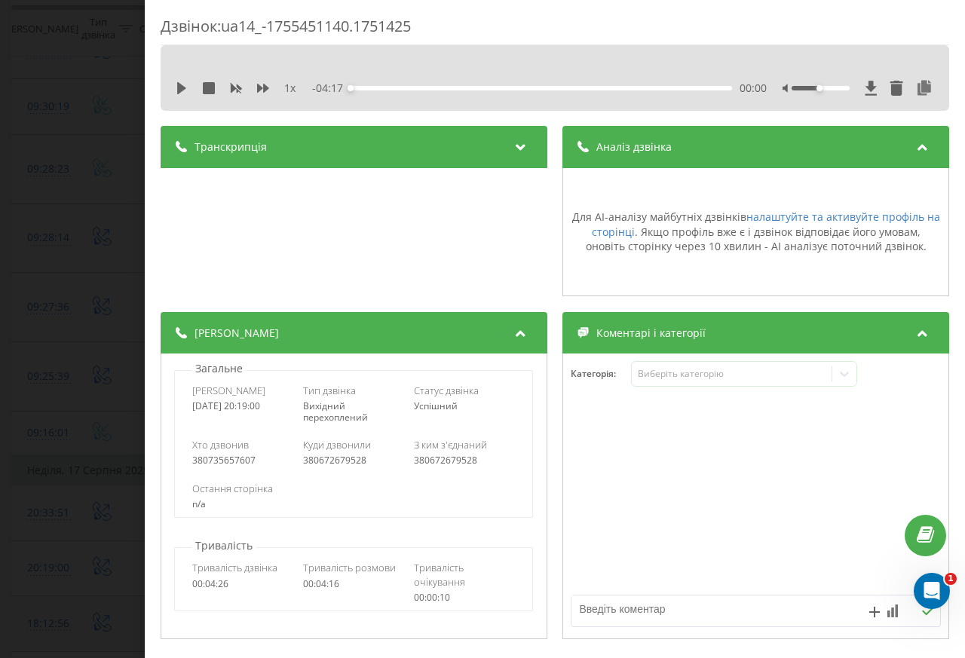
click at [48, 609] on div "18:12:56" at bounding box center [42, 623] width 30 height 29
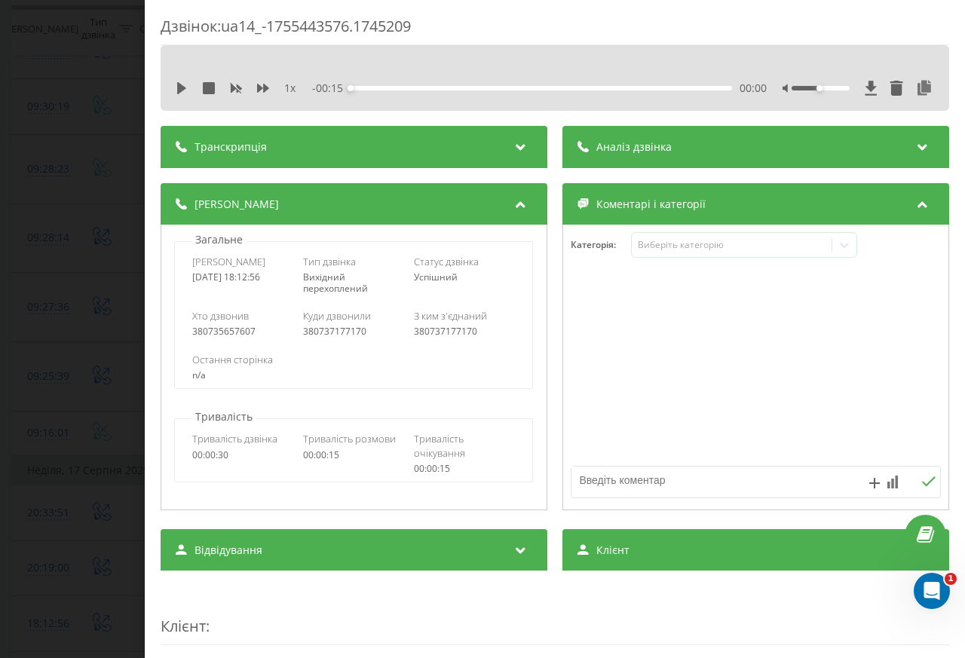
click at [632, 82] on div "- 00:15 00:00 00:00" at bounding box center [539, 88] width 455 height 15
click at [634, 143] on span "Аналіз дзвінка" at bounding box center [633, 146] width 75 height 15
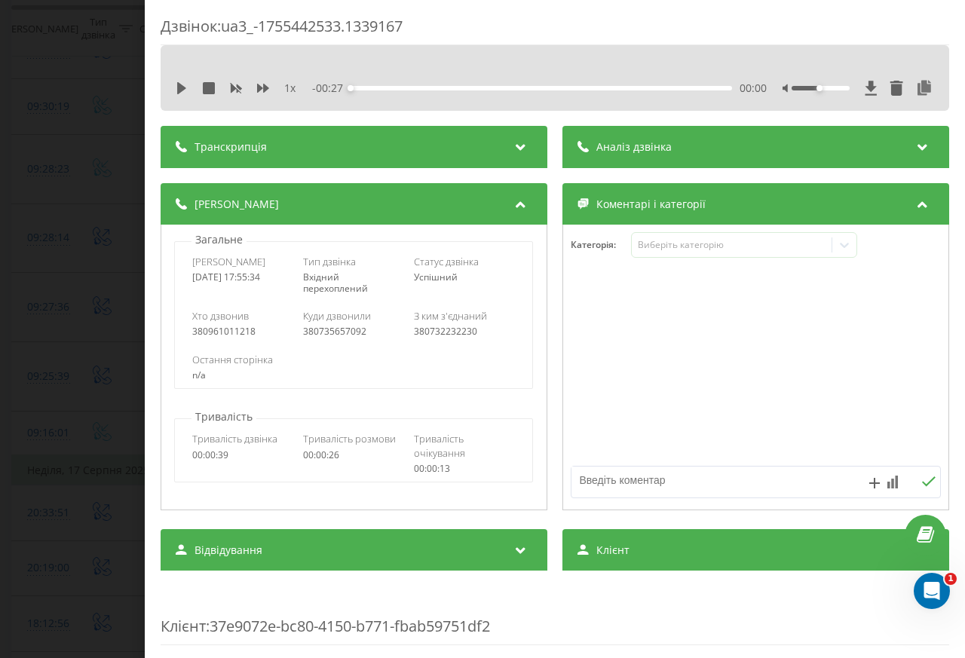
click at [631, 82] on div "- 00:27 00:00 00:00" at bounding box center [539, 88] width 455 height 15
click at [633, 143] on span "Аналіз дзвінка" at bounding box center [633, 146] width 75 height 15
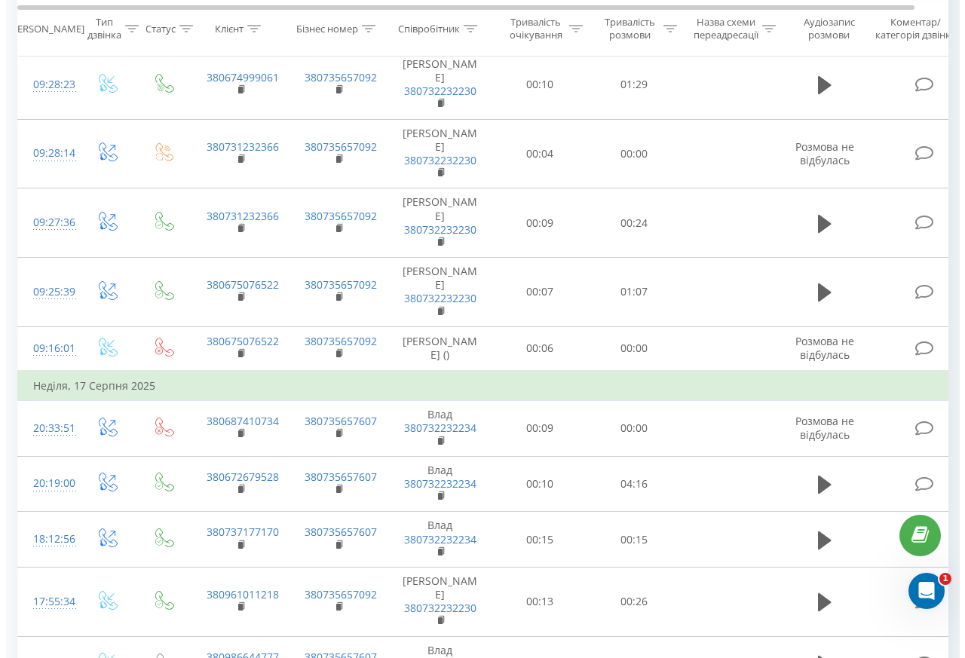
scroll to position [814, 0]
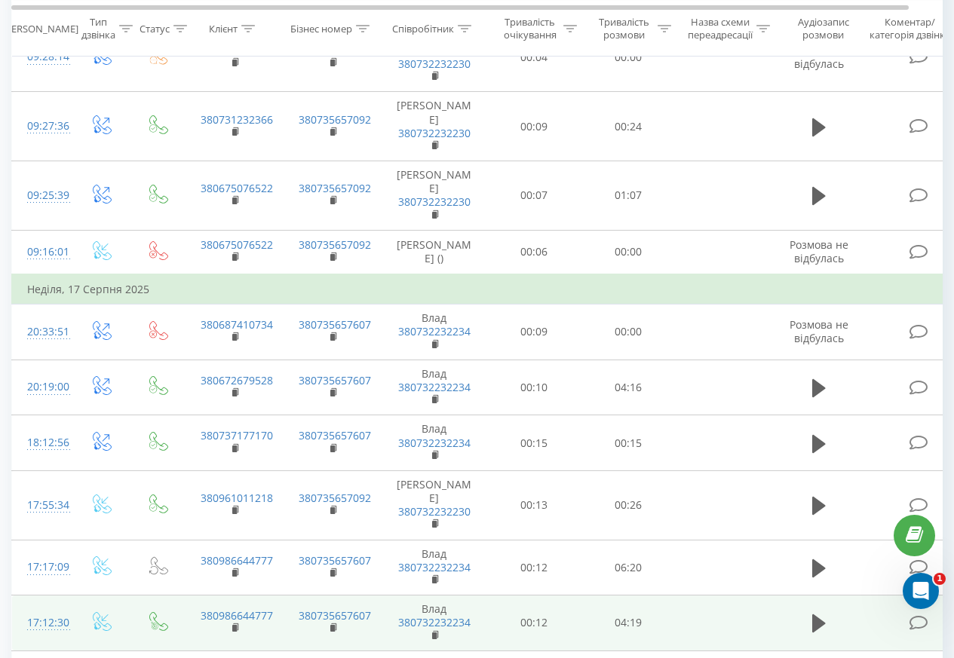
click at [46, 608] on div "17:12:30" at bounding box center [42, 622] width 30 height 29
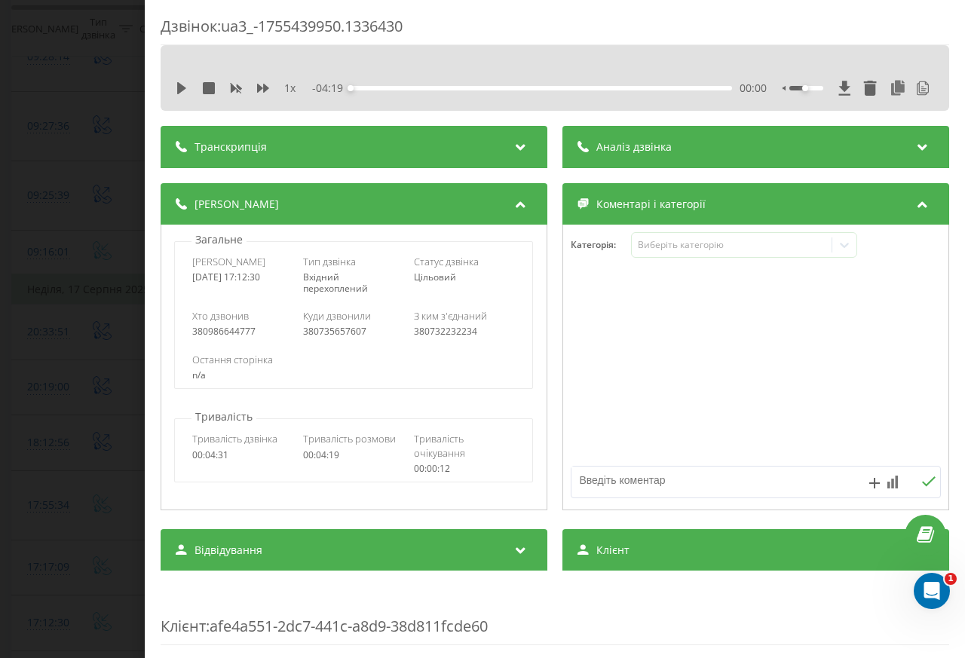
click at [596, 148] on span "Аналіз дзвінка" at bounding box center [633, 146] width 75 height 15
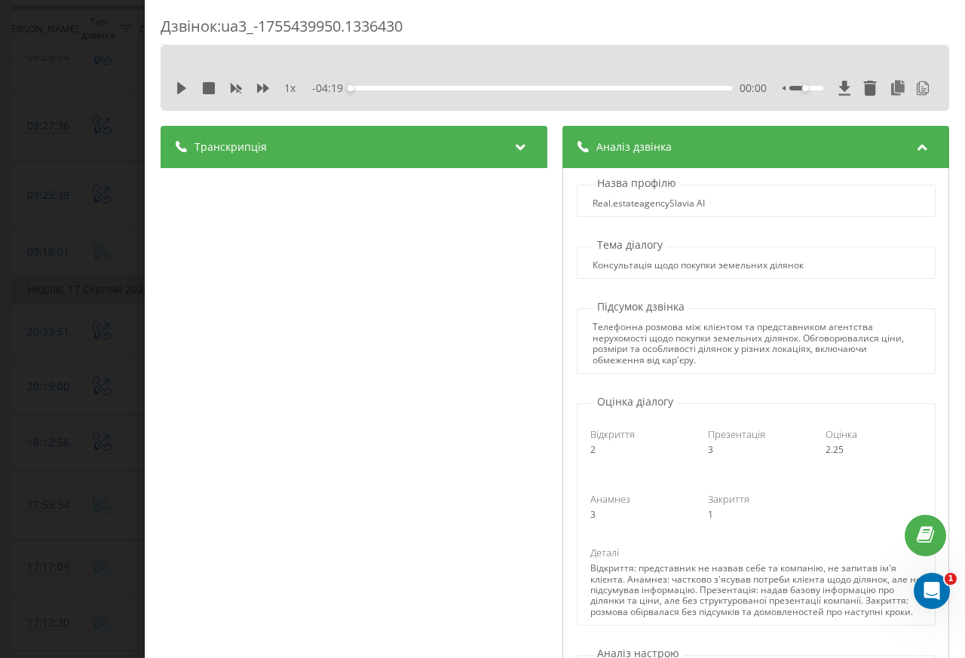
click at [61, 448] on div "Дзвінок : ua3_-1755439950.1336430 1 x - 04:19 00:00 00:00 Транскрипція 00:00 Ал…" at bounding box center [482, 329] width 965 height 658
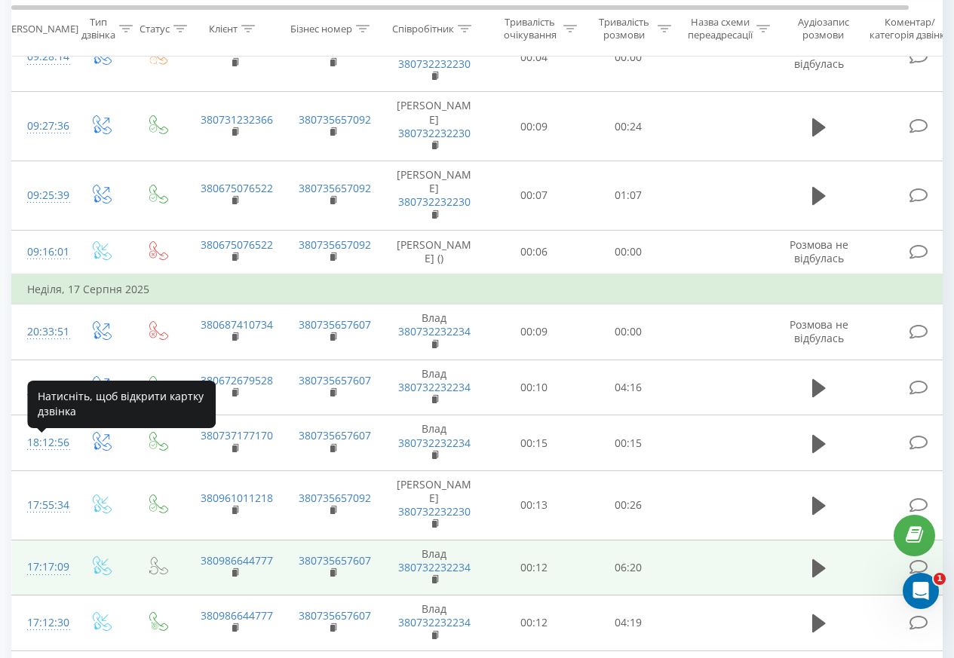
click at [42, 553] on div "17:17:09" at bounding box center [42, 567] width 30 height 29
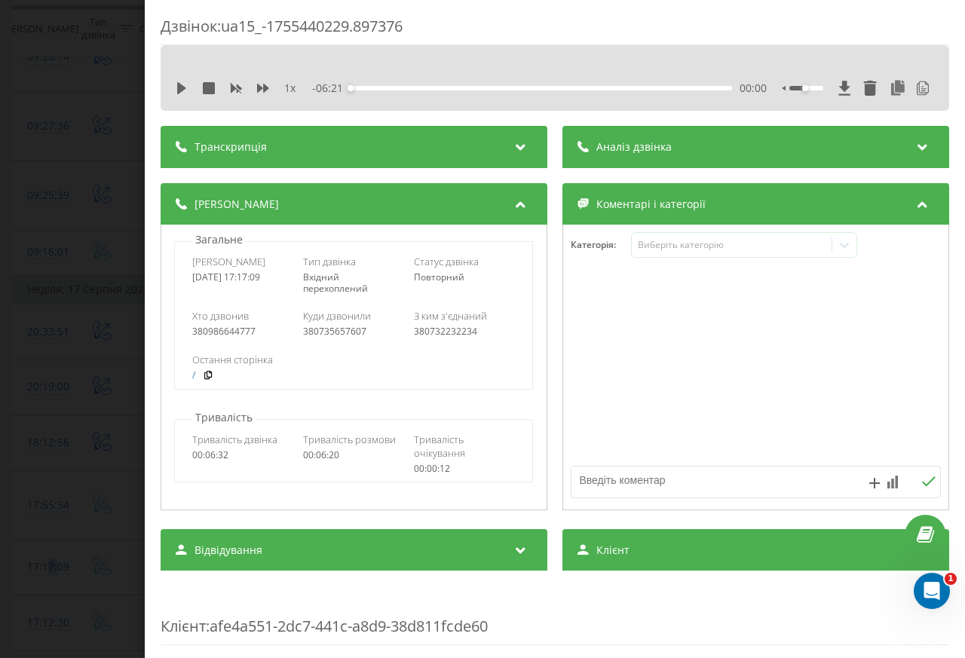
click at [611, 86] on div "00:00" at bounding box center [542, 88] width 382 height 5
click at [620, 148] on span "Аналіз дзвінка" at bounding box center [633, 146] width 75 height 15
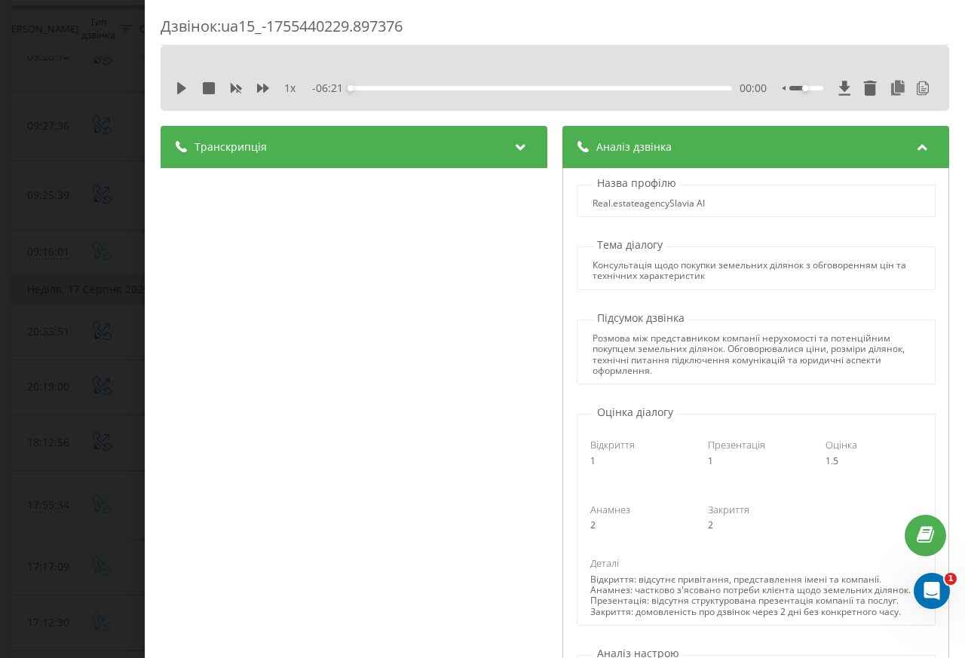
click at [69, 363] on div "Дзвінок : ua15_-1755440229.897376 1 x - 06:21 00:00 00:00 Транскрипція 00:00 Ал…" at bounding box center [482, 329] width 965 height 658
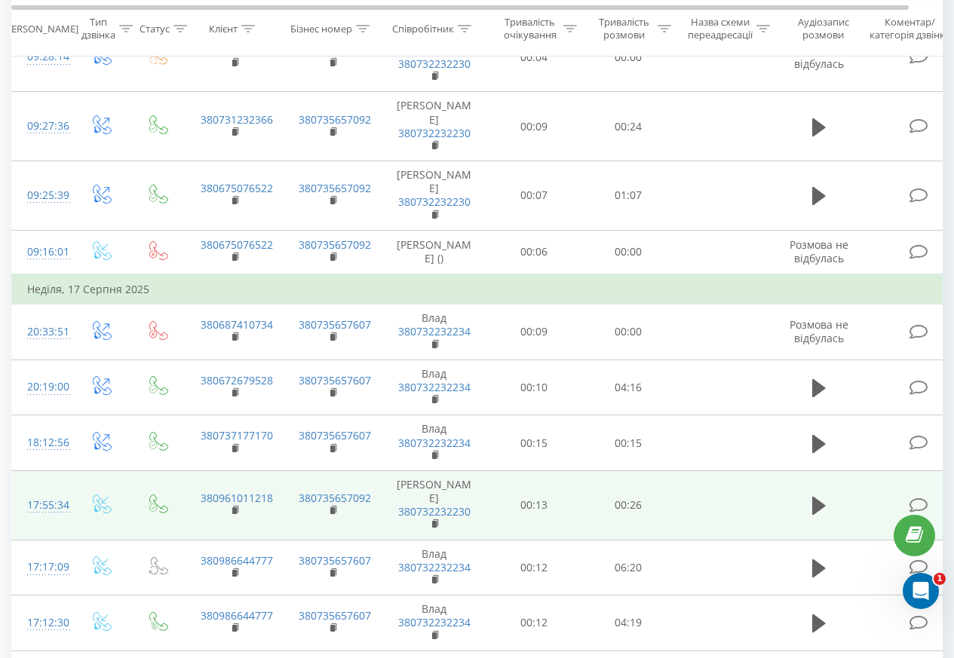
click at [48, 491] on div "17:55:34" at bounding box center [42, 505] width 30 height 29
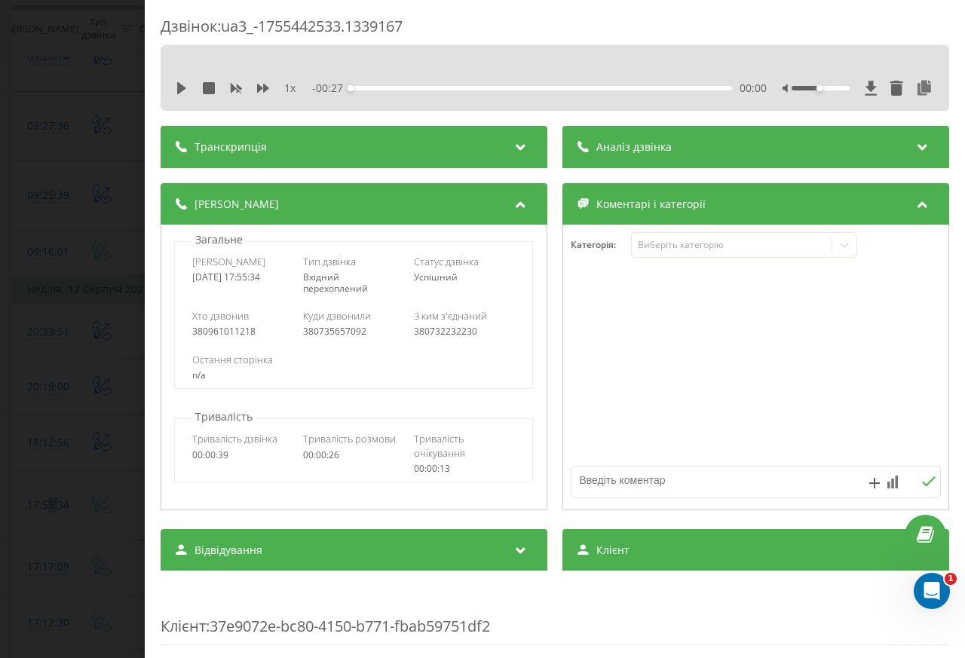
click at [621, 86] on div "00:00" at bounding box center [542, 88] width 382 height 5
click at [621, 148] on span "Аналіз дзвінка" at bounding box center [633, 146] width 75 height 15
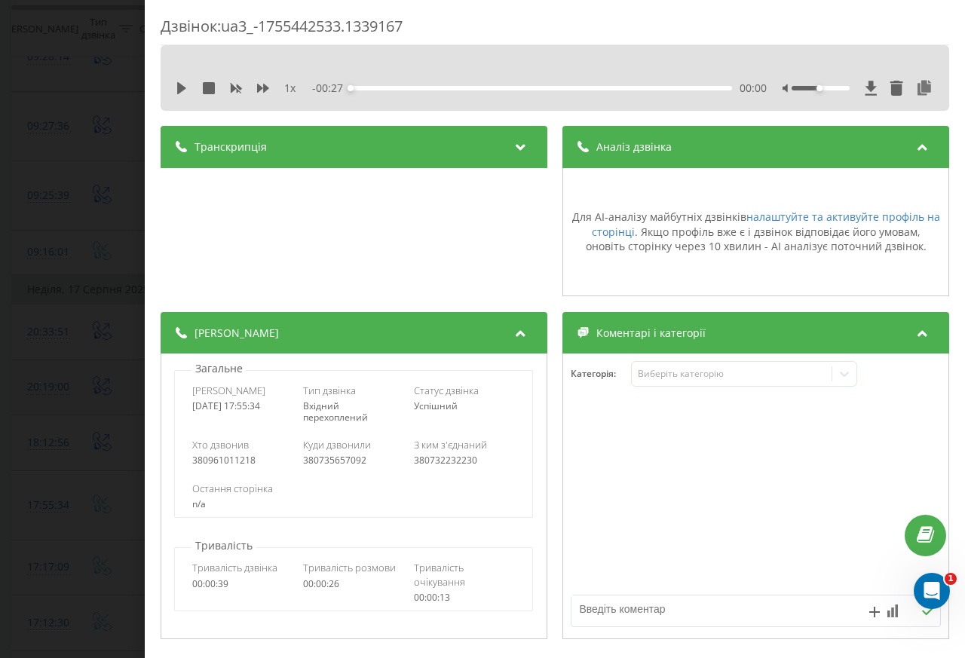
click at [42, 310] on div "Дзвінок : ua3_-1755442533.1339167 1 x - 00:27 00:00 00:00 Транскрипція Для AI-а…" at bounding box center [482, 329] width 965 height 658
click at [43, 360] on td "20:19:00" at bounding box center [42, 388] width 60 height 56
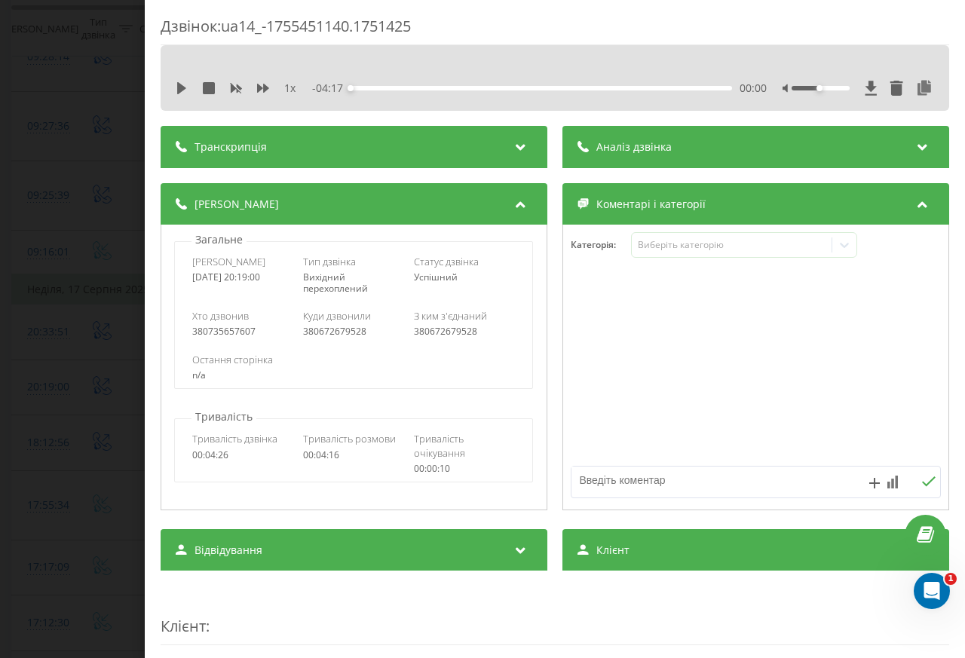
click at [622, 84] on div "- 04:17 00:00 00:00" at bounding box center [539, 88] width 455 height 15
click at [621, 146] on span "Аналіз дзвінка" at bounding box center [633, 146] width 75 height 15
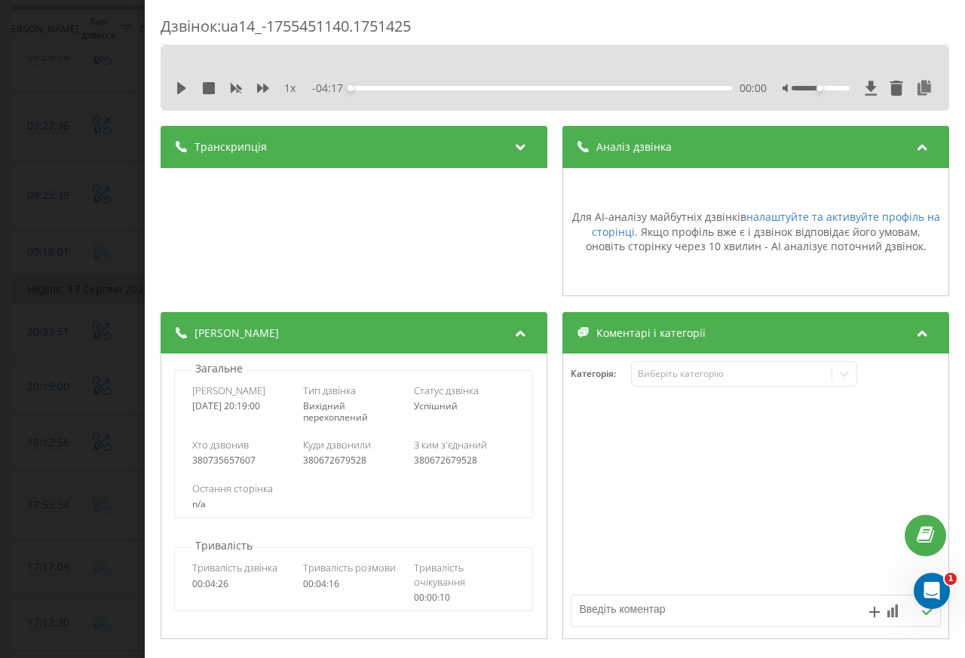
click at [43, 222] on div "Дзвінок : ua14_-1755451140.1751425 1 x - 04:17 00:00 00:00 Транскрипція Для AI-…" at bounding box center [482, 329] width 965 height 658
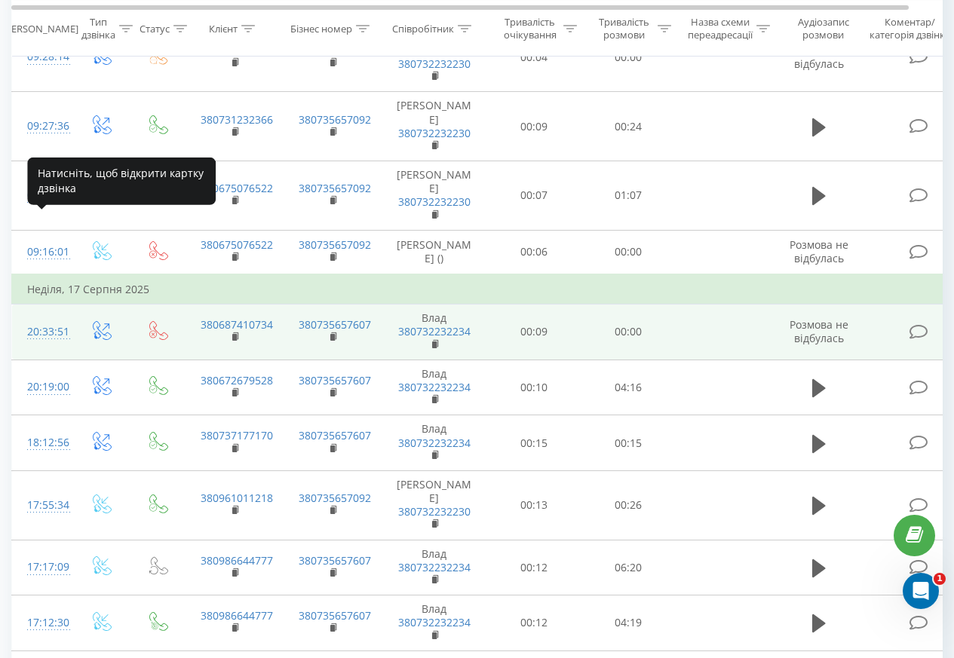
click at [42, 317] on div "20:33:51" at bounding box center [42, 331] width 30 height 29
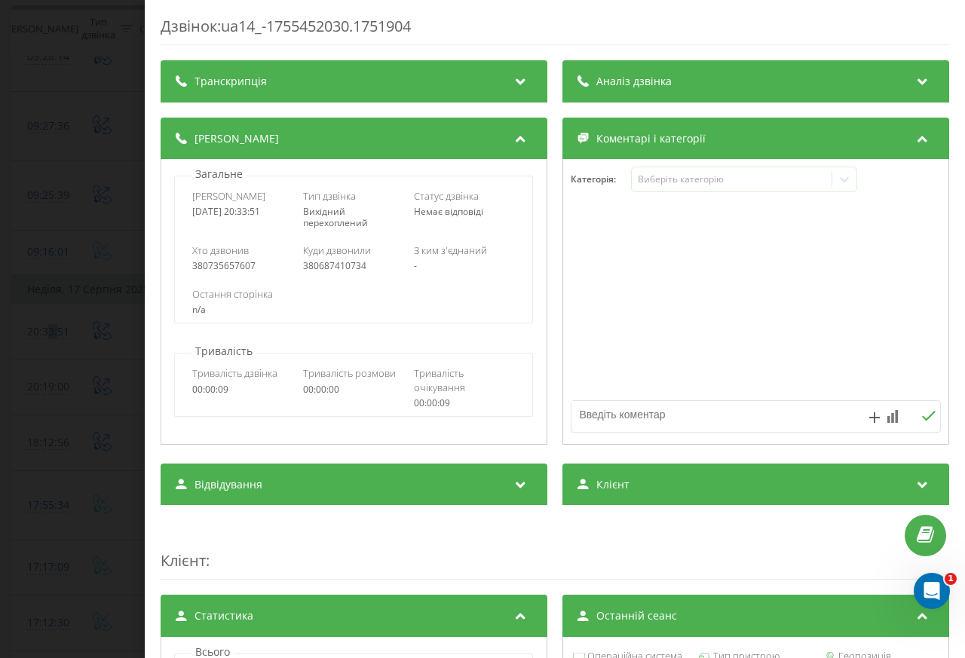
click at [623, 85] on span "Аналіз дзвінка" at bounding box center [633, 81] width 75 height 15
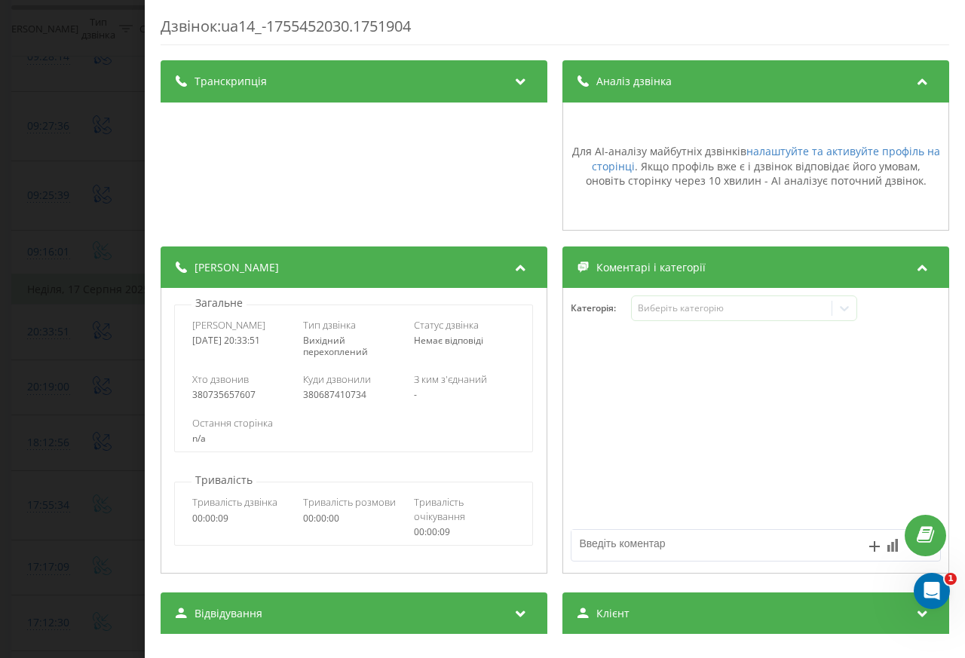
click at [41, 543] on div "Дзвінок : ua14_-1755452030.1751904 Транскрипція Для AI-аналізу майбутніх дзвінк…" at bounding box center [482, 329] width 965 height 658
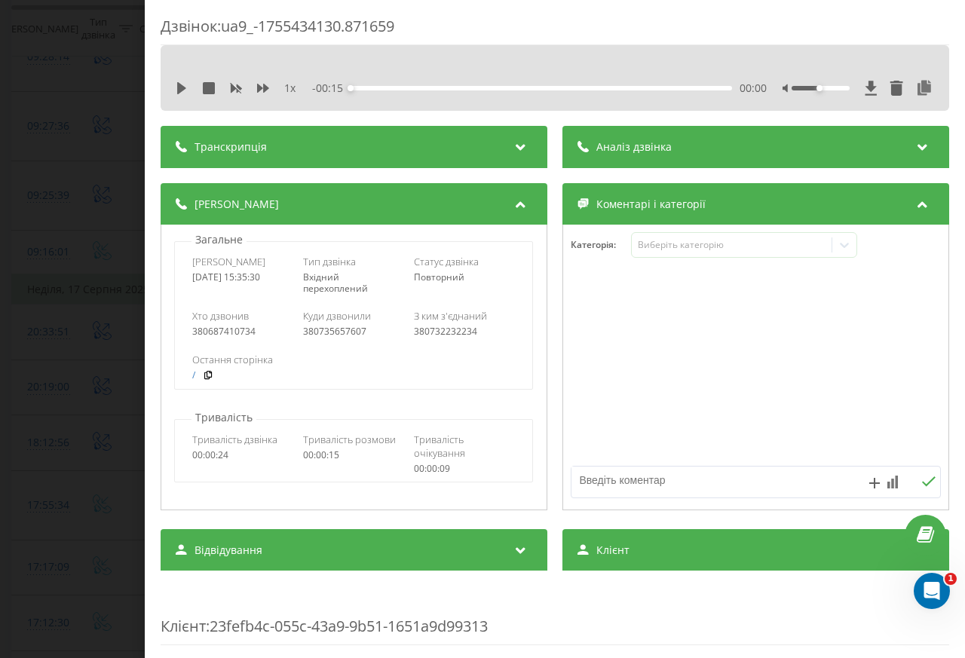
click at [626, 86] on div "00:00" at bounding box center [542, 88] width 382 height 5
click at [623, 148] on span "Аналіз дзвінка" at bounding box center [633, 146] width 75 height 15
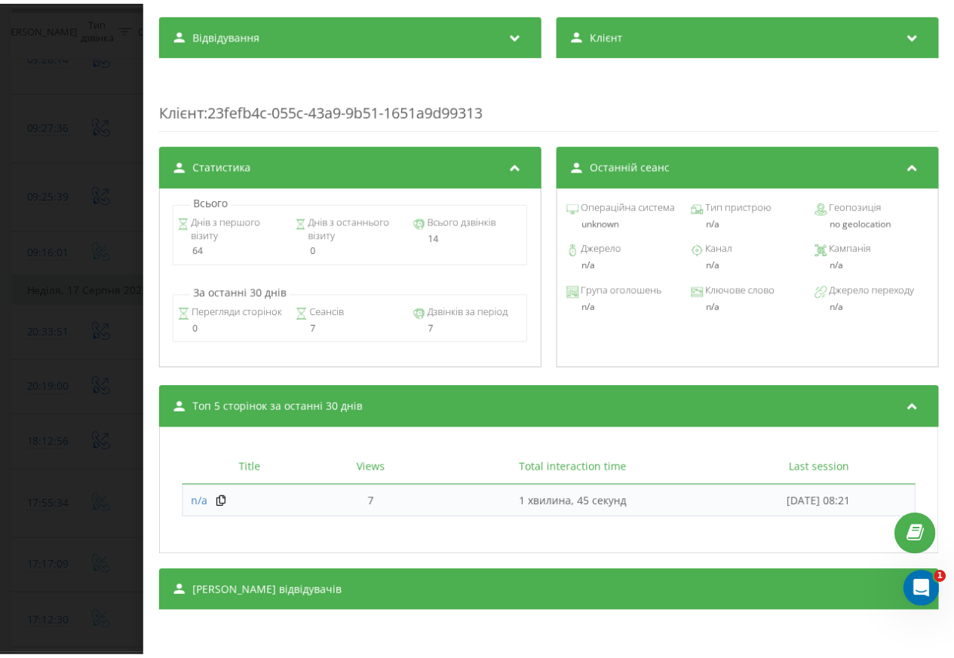
scroll to position [648, 0]
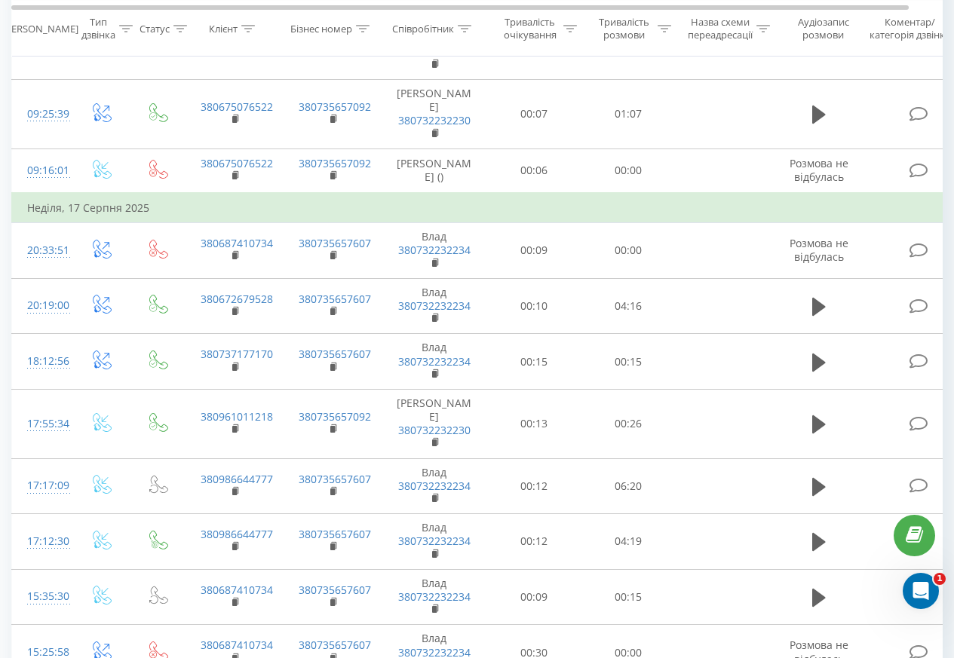
scroll to position [1003, 0]
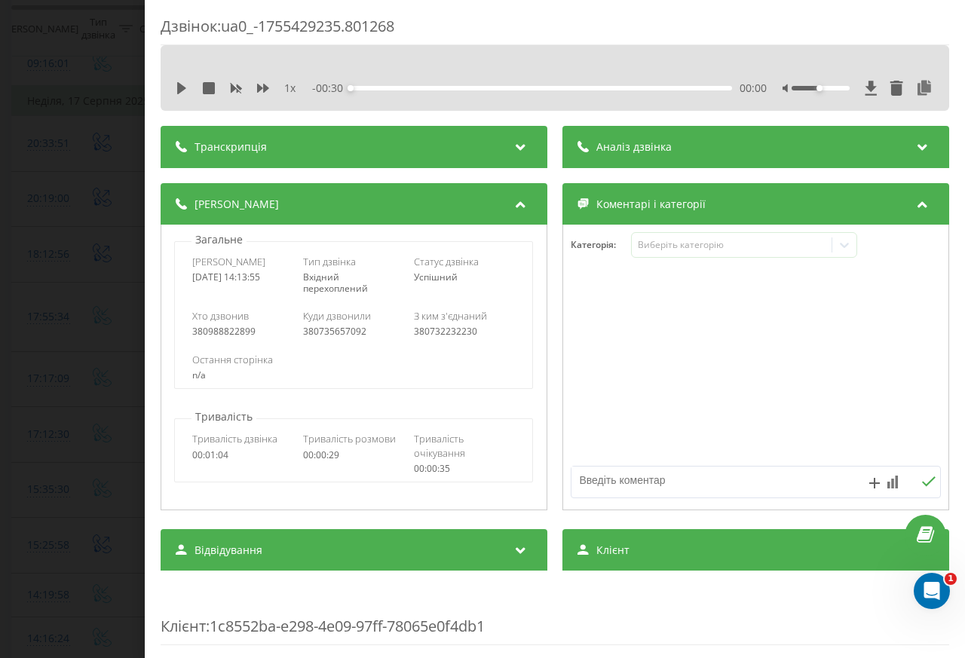
click at [620, 86] on div "00:00" at bounding box center [542, 88] width 382 height 5
click at [623, 147] on span "Аналіз дзвінка" at bounding box center [633, 146] width 75 height 15
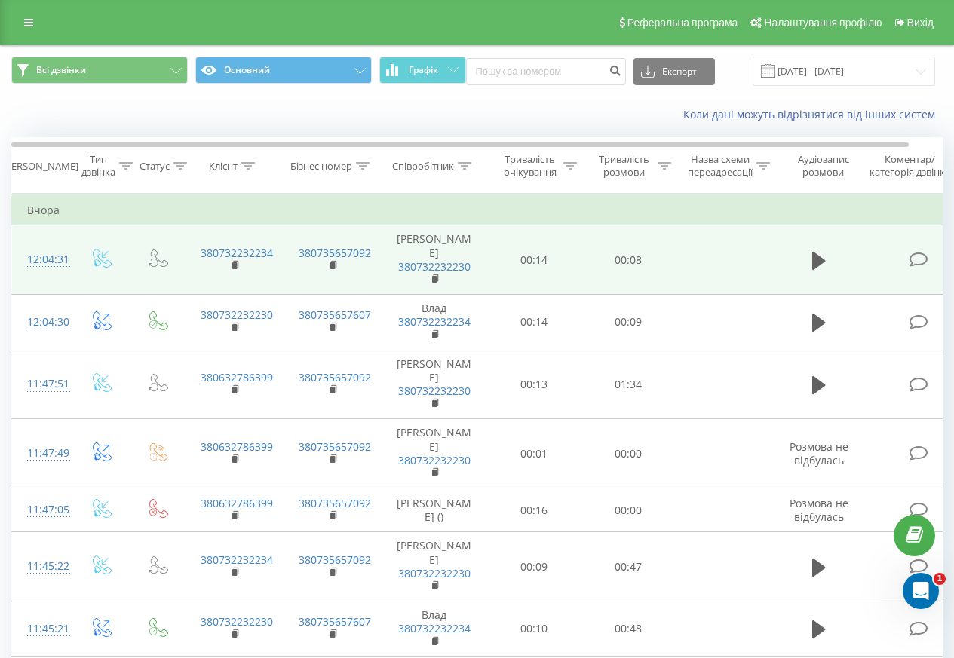
click at [46, 255] on div "12:04:31" at bounding box center [42, 259] width 30 height 29
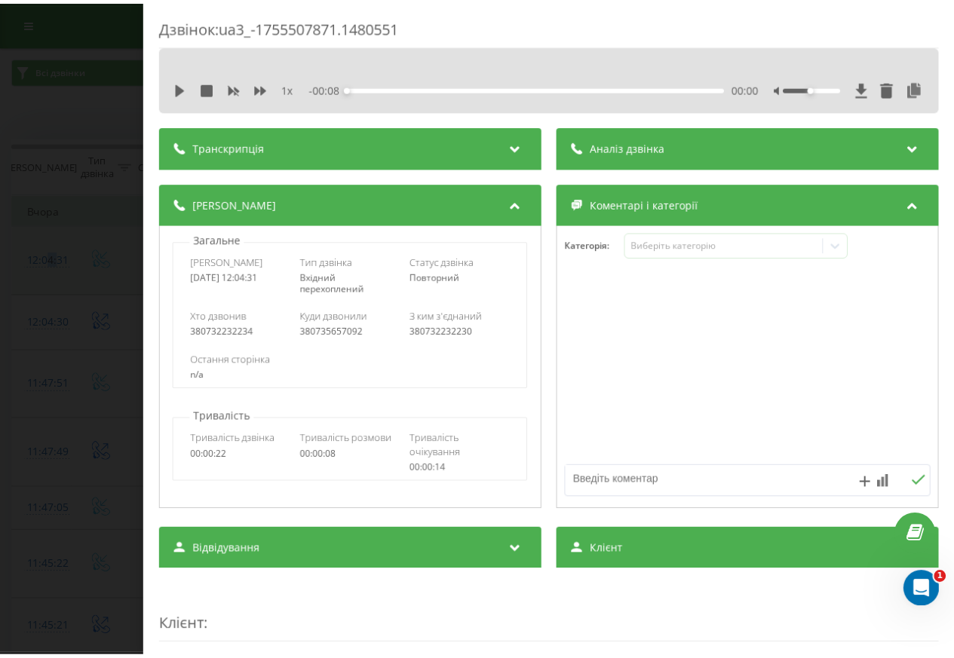
scroll to position [1003, 0]
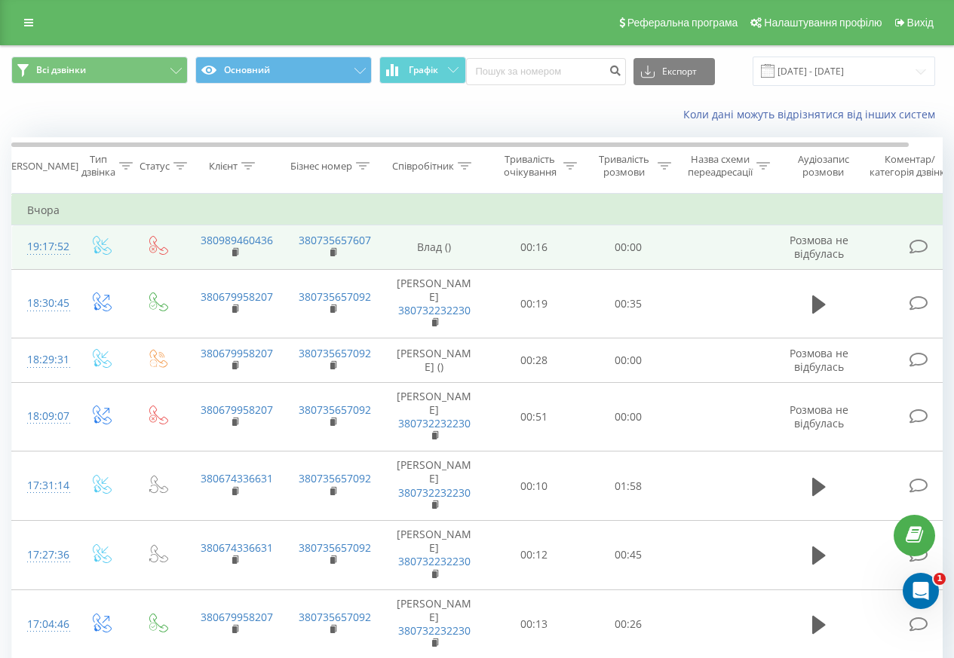
click at [48, 255] on div at bounding box center [42, 254] width 30 height 1
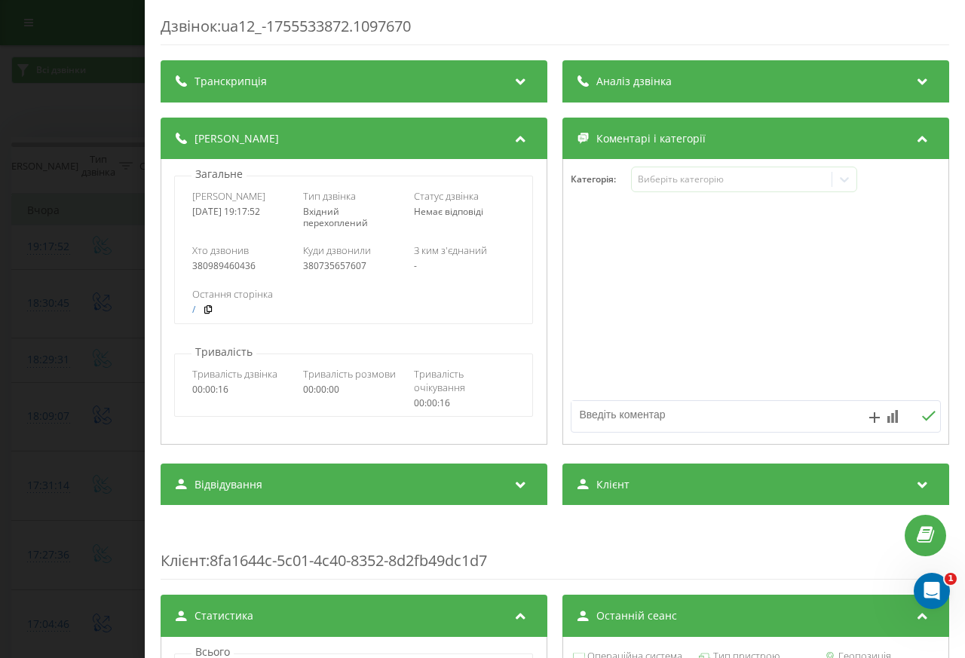
click at [623, 85] on span "Аналіз дзвінка" at bounding box center [633, 81] width 75 height 15
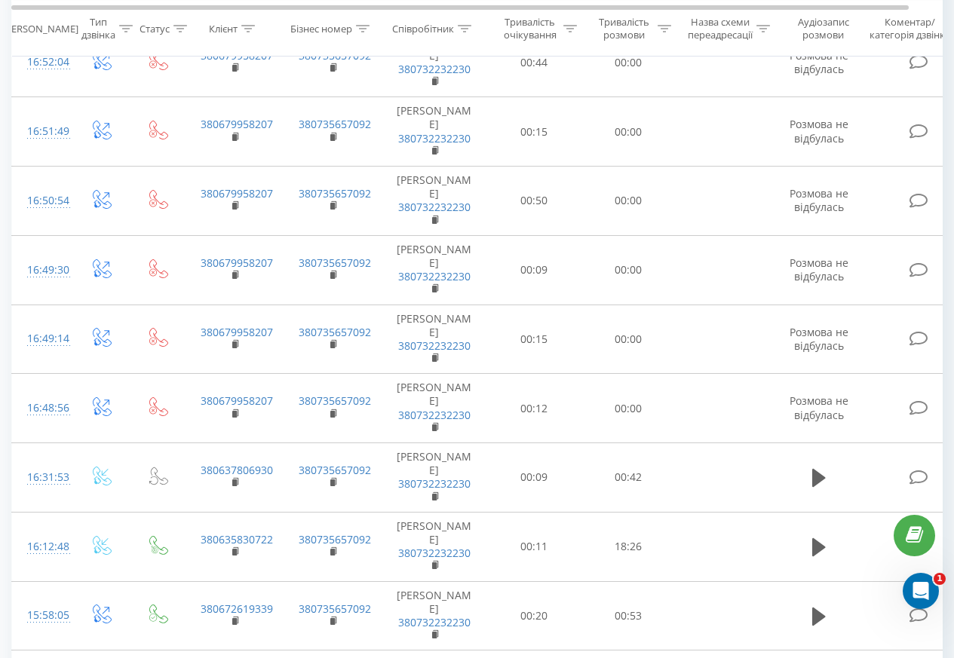
scroll to position [961, 0]
